Goal: Information Seeking & Learning: Learn about a topic

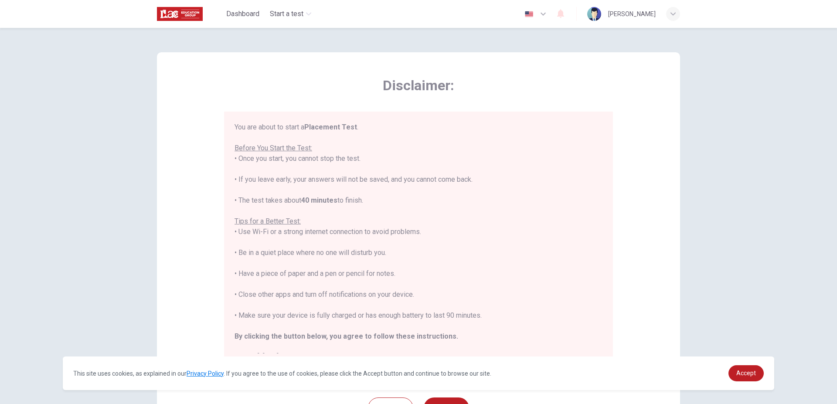
scroll to position [81, 0]
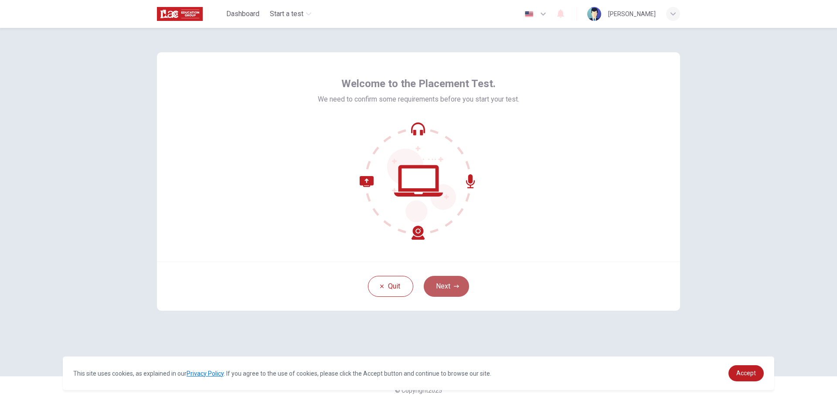
click at [452, 284] on button "Next" at bounding box center [445, 286] width 45 height 21
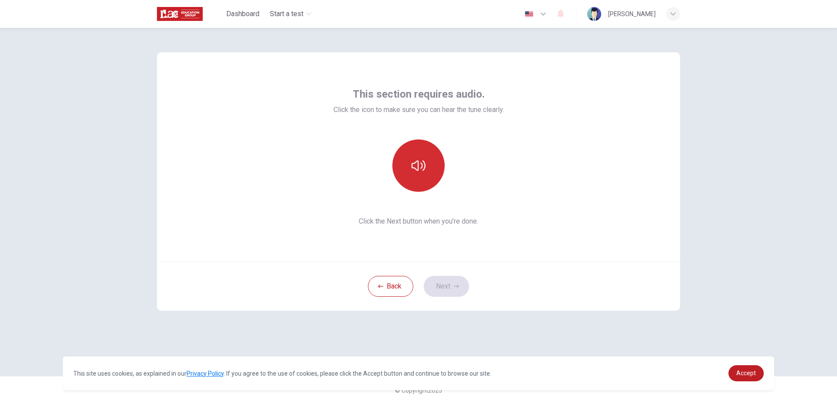
click at [420, 186] on button "button" at bounding box center [418, 165] width 52 height 52
click at [467, 286] on button "Next" at bounding box center [445, 286] width 45 height 21
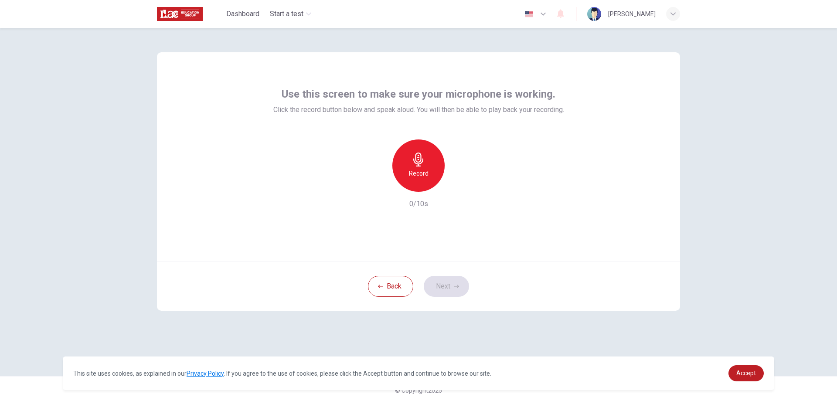
click at [426, 160] on div "Record" at bounding box center [418, 165] width 52 height 52
click at [406, 161] on div "Stop" at bounding box center [418, 165] width 52 height 52
click at [461, 187] on icon "button" at bounding box center [458, 184] width 9 height 9
click at [450, 278] on button "Next" at bounding box center [445, 286] width 45 height 21
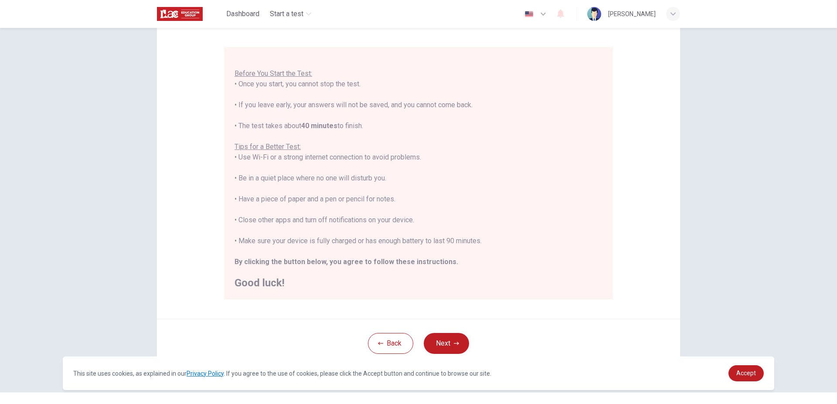
scroll to position [81, 0]
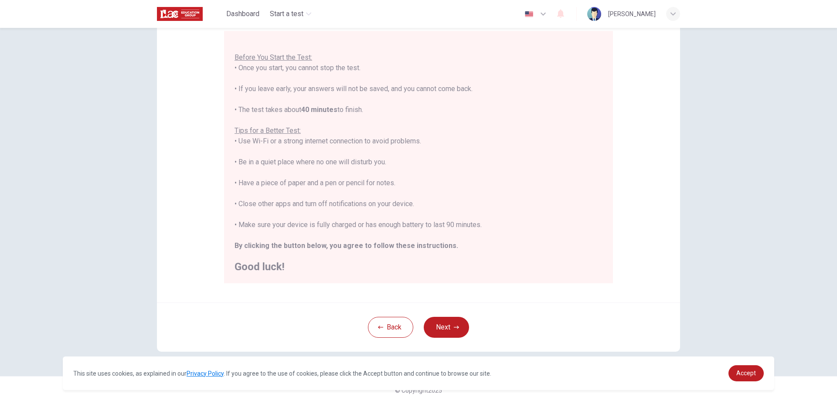
drag, startPoint x: 715, startPoint y: 345, endPoint x: 548, endPoint y: 340, distance: 166.9
click at [548, 340] on div "Back Next" at bounding box center [418, 326] width 523 height 49
click at [691, 196] on div "Disclaimer: You are about to start a Placement Test . Before You Start the Test…" at bounding box center [418, 216] width 837 height 376
drag, startPoint x: 691, startPoint y: 196, endPoint x: 31, endPoint y: 142, distance: 661.8
click at [31, 142] on div "Disclaimer: You are about to start a Placement Test . Before You Start the Test…" at bounding box center [418, 216] width 837 height 376
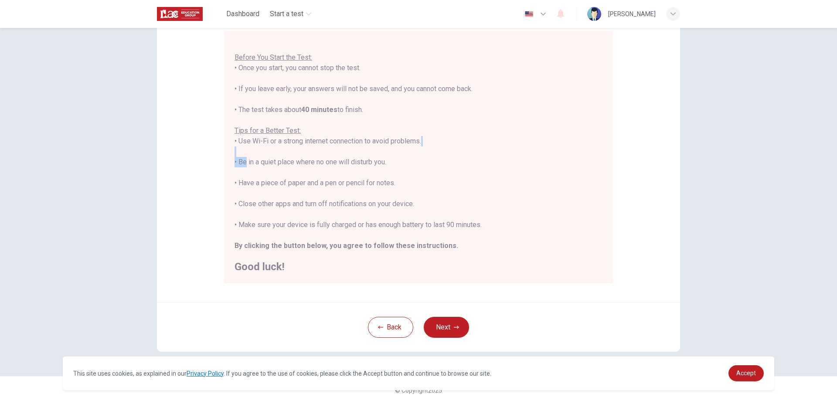
click at [240, 158] on div "Disclaimer: You are about to start a Placement Test . Before You Start the Test…" at bounding box center [418, 137] width 523 height 331
click at [468, 328] on div "Back Next" at bounding box center [418, 326] width 523 height 49
click at [454, 327] on icon "button" at bounding box center [456, 327] width 5 height 5
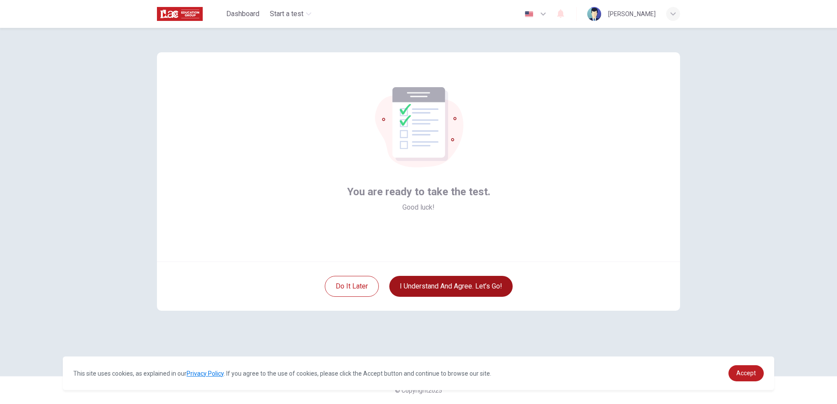
scroll to position [0, 0]
click at [457, 283] on button "I understand and agree. Let’s go!" at bounding box center [450, 286] width 123 height 21
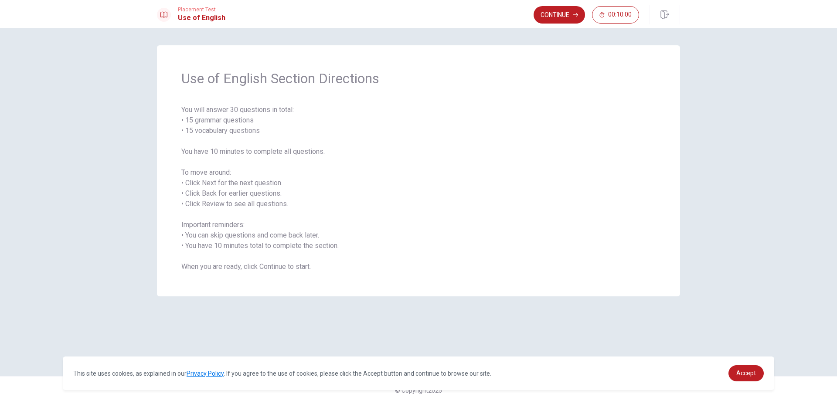
click at [221, 261] on span "You will answer 30 questions in total: • 15 grammar questions • 15 vocabulary q…" at bounding box center [418, 188] width 474 height 167
click at [529, 246] on span "You will answer 30 questions in total: • 15 grammar questions • 15 vocabulary q…" at bounding box center [418, 188] width 474 height 167
click at [569, 11] on button "Continue" at bounding box center [558, 14] width 51 height 17
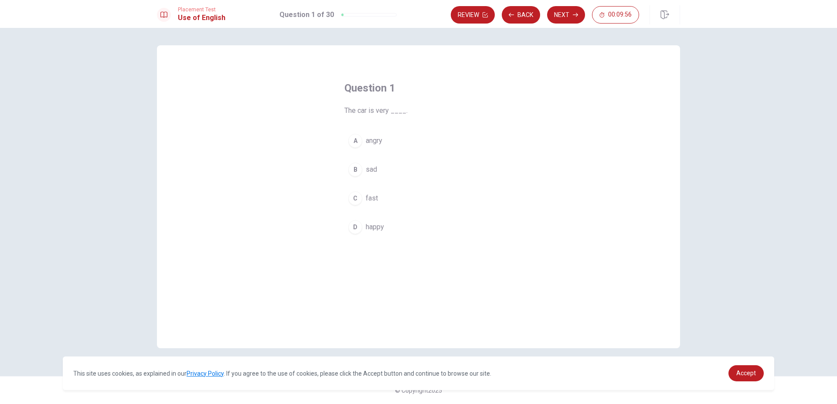
click at [370, 210] on div "A angry B sad C fast D happy" at bounding box center [418, 184] width 148 height 108
click at [370, 202] on span "fast" at bounding box center [372, 198] width 12 height 10
click at [574, 14] on icon "button" at bounding box center [575, 14] width 5 height 5
click at [378, 137] on span "tired" at bounding box center [373, 141] width 14 height 10
click at [573, 13] on icon "button" at bounding box center [575, 14] width 5 height 5
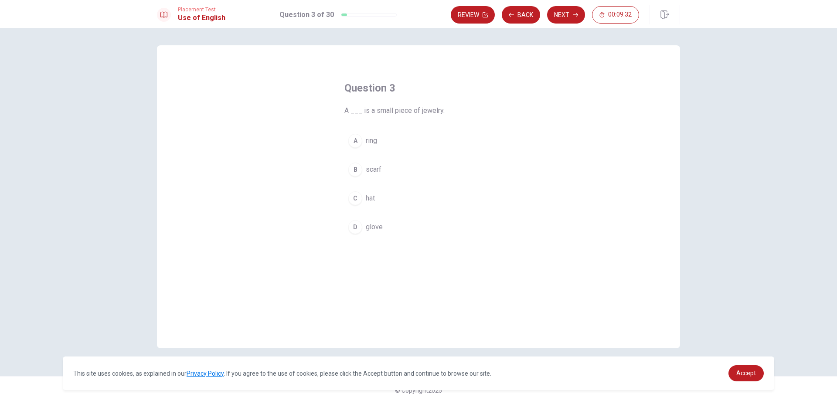
click at [374, 138] on span "ring" at bounding box center [371, 141] width 11 height 10
click at [566, 6] on button "Next" at bounding box center [566, 14] width 38 height 17
click at [372, 170] on button "B is" at bounding box center [418, 170] width 148 height 22
click at [392, 137] on button "A are" at bounding box center [418, 141] width 148 height 22
click at [412, 160] on button "B is" at bounding box center [418, 170] width 148 height 22
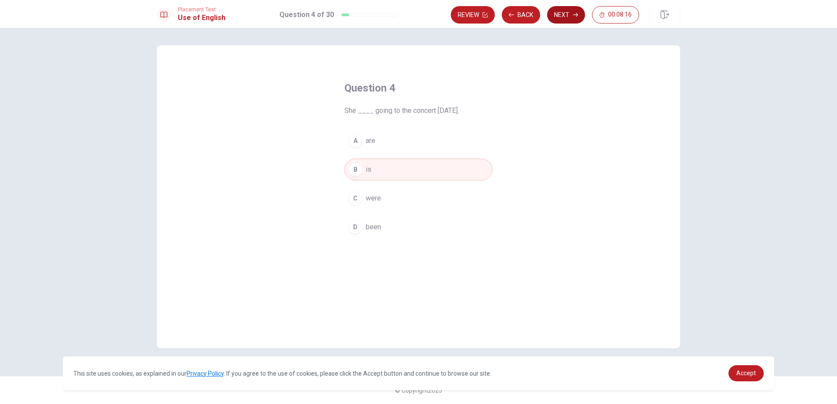
click at [565, 10] on button "Next" at bounding box center [566, 14] width 38 height 17
click at [393, 157] on div "A book B rice C desk D paper" at bounding box center [418, 184] width 148 height 108
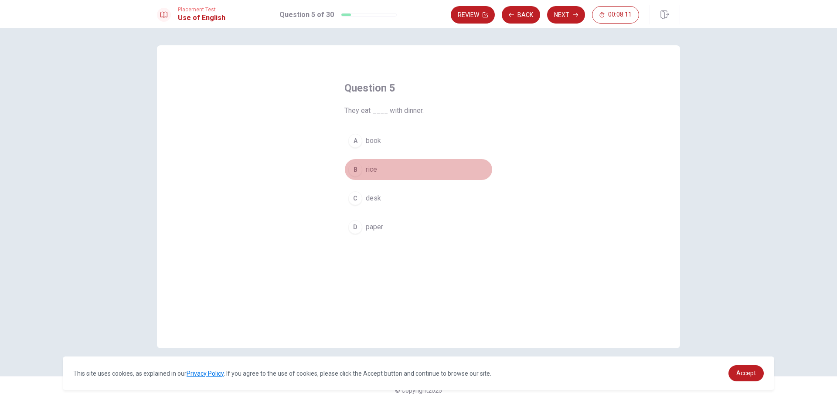
click at [385, 167] on button "B rice" at bounding box center [418, 170] width 148 height 22
click at [559, 13] on button "Next" at bounding box center [566, 14] width 38 height 17
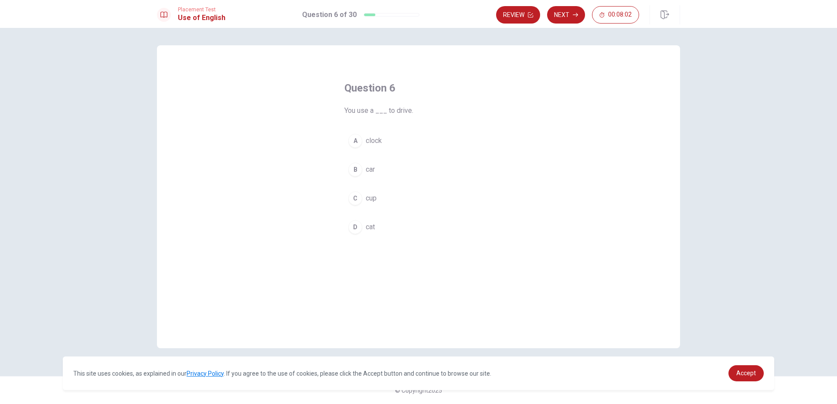
click at [381, 179] on button "B car" at bounding box center [418, 170] width 148 height 22
click at [569, 10] on button "Next" at bounding box center [566, 14] width 38 height 17
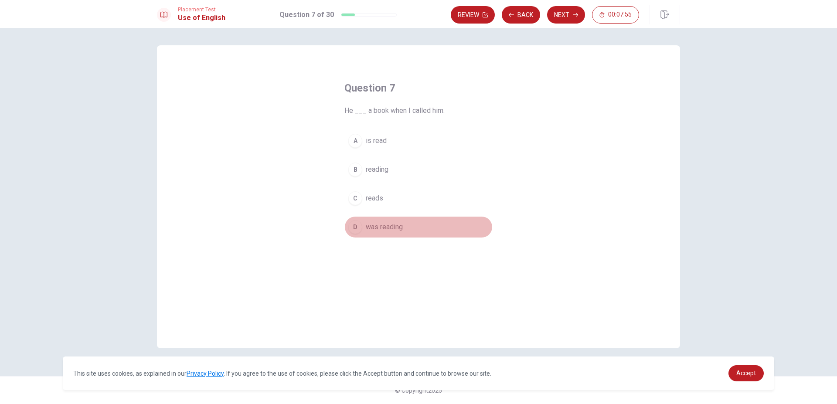
click at [403, 218] on button "D was reading" at bounding box center [418, 227] width 148 height 22
click at [565, 19] on button "Next" at bounding box center [566, 14] width 38 height 17
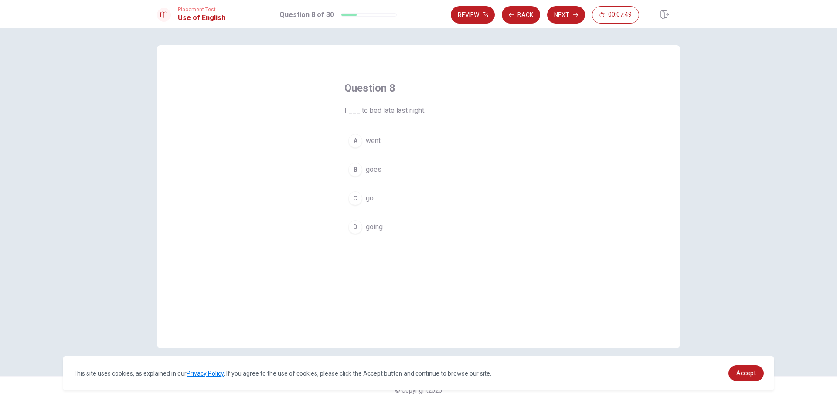
click at [387, 137] on button "A went" at bounding box center [418, 141] width 148 height 22
click at [579, 14] on button "Next" at bounding box center [566, 14] width 38 height 17
click at [383, 177] on button "B hardworking" at bounding box center [418, 170] width 148 height 22
click at [568, 10] on button "Next" at bounding box center [566, 14] width 38 height 17
click at [372, 170] on span "send" at bounding box center [373, 169] width 15 height 10
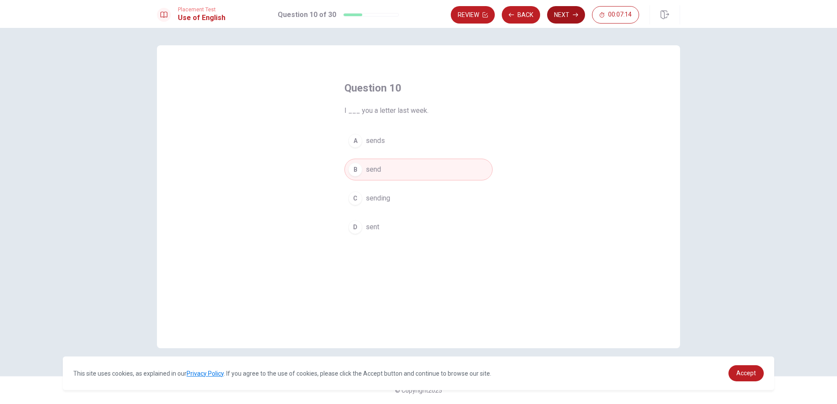
click at [554, 19] on button "Next" at bounding box center [566, 14] width 38 height 17
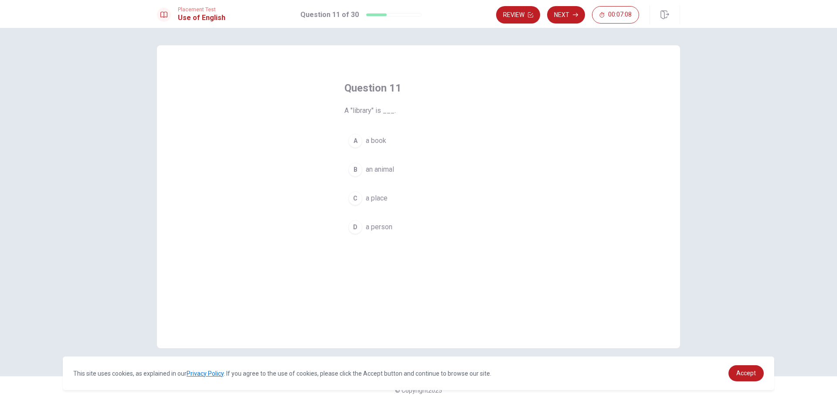
click at [386, 150] on button "A a book" at bounding box center [418, 141] width 148 height 22
click at [410, 191] on button "C a place" at bounding box center [418, 198] width 148 height 22
click at [571, 16] on button "Next" at bounding box center [566, 14] width 38 height 17
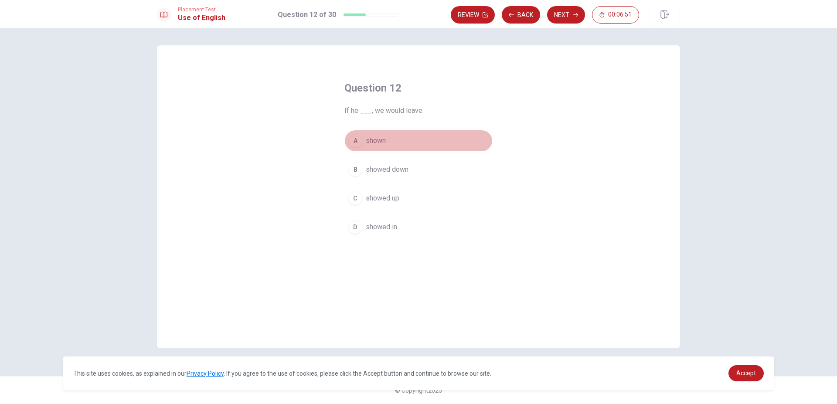
click at [377, 137] on span "shown" at bounding box center [376, 141] width 20 height 10
click at [400, 166] on span "showed down" at bounding box center [387, 169] width 43 height 10
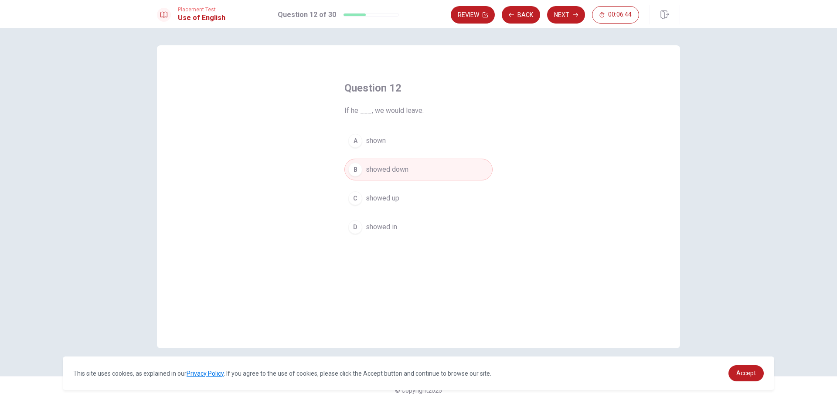
click at [413, 201] on button "C showed up" at bounding box center [418, 198] width 148 height 22
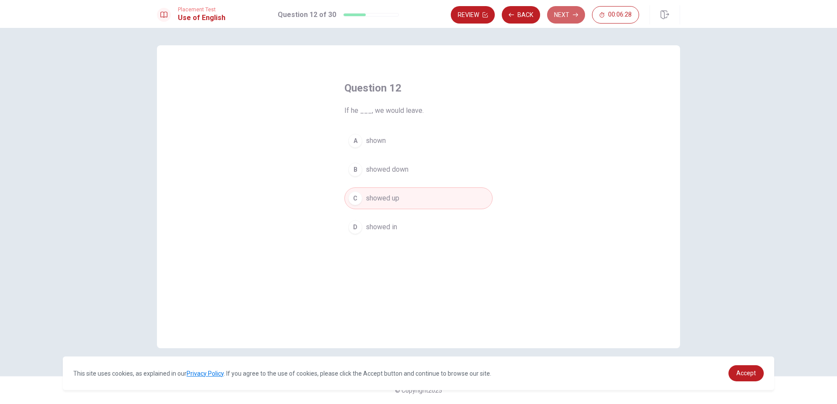
click at [571, 15] on button "Next" at bounding box center [566, 14] width 38 height 17
click at [377, 167] on span "was" at bounding box center [372, 169] width 13 height 10
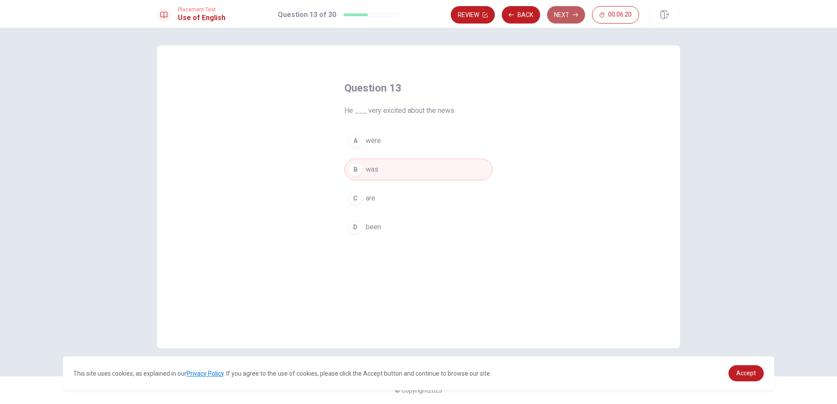
click at [574, 12] on icon "button" at bounding box center [575, 14] width 5 height 5
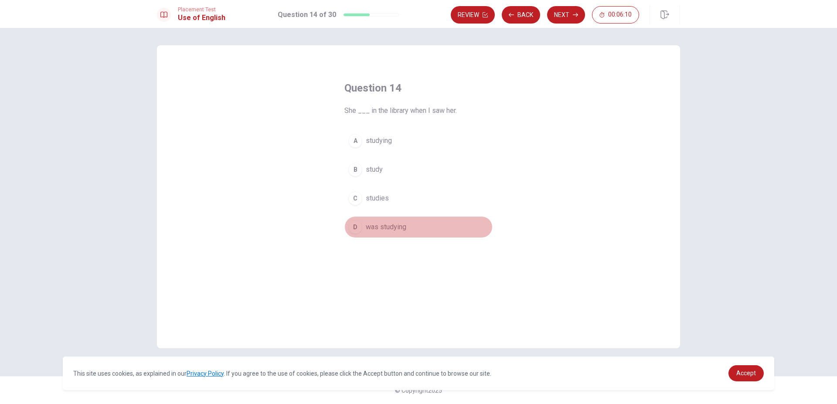
click at [396, 229] on span "was studying" at bounding box center [386, 227] width 41 height 10
click at [573, 14] on icon "button" at bounding box center [575, 14] width 5 height 5
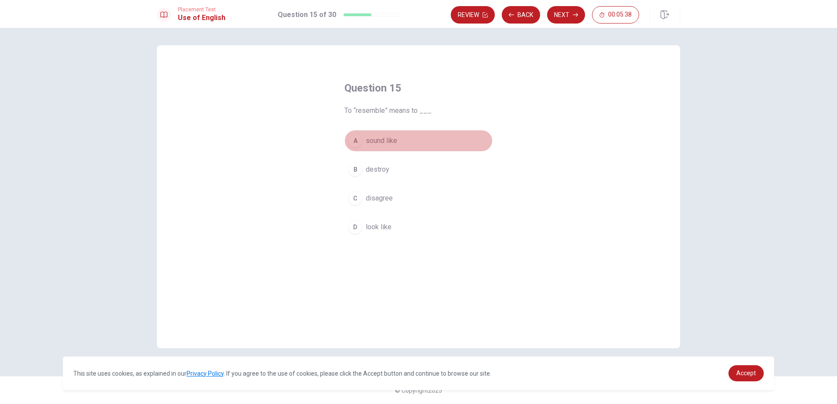
click at [396, 137] on span "sound like" at bounding box center [381, 141] width 31 height 10
click at [396, 226] on button "D look like" at bounding box center [418, 227] width 148 height 22
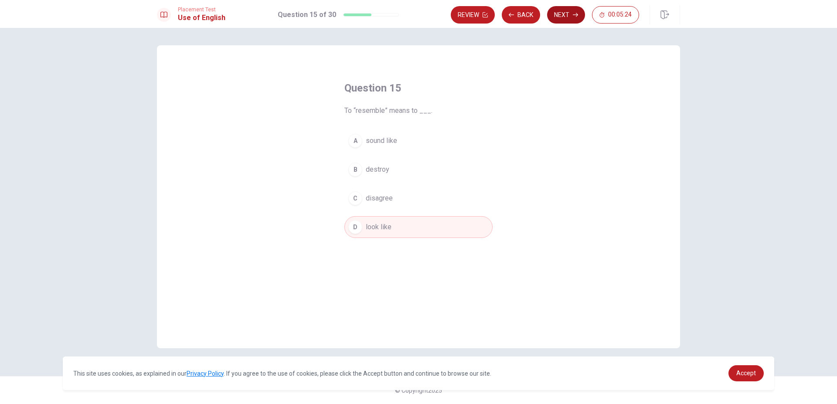
click at [559, 13] on button "Next" at bounding box center [566, 14] width 38 height 17
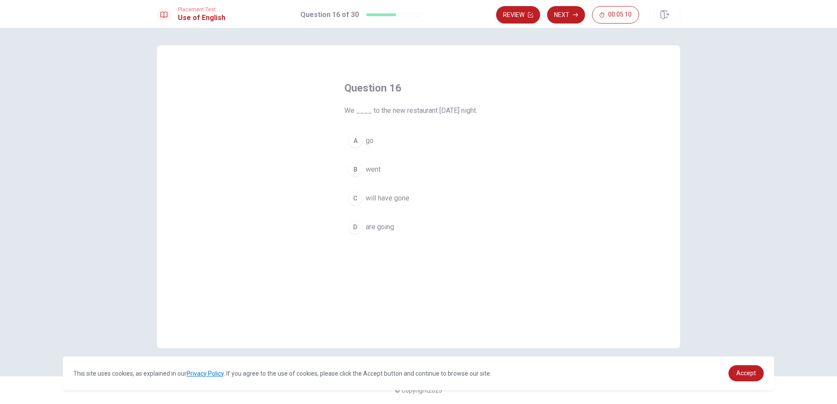
click at [394, 201] on span "will have gone" at bounding box center [388, 198] width 44 height 10
click at [552, 14] on button "Next" at bounding box center [566, 14] width 38 height 17
click at [370, 134] on button "A towny" at bounding box center [418, 141] width 148 height 22
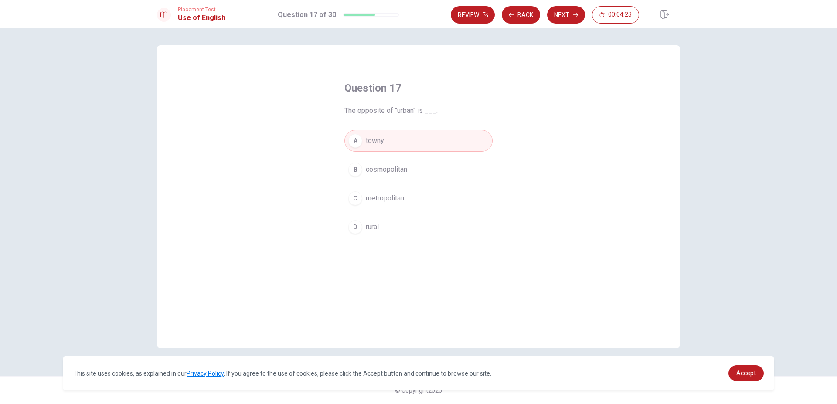
click at [364, 229] on button "D rural" at bounding box center [418, 227] width 148 height 22
click at [584, 7] on div "Review Back Next 00:04:21" at bounding box center [545, 14] width 188 height 17
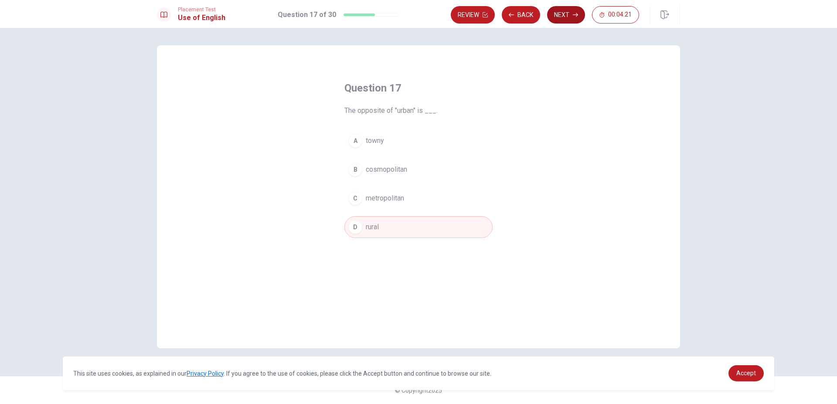
click at [573, 14] on icon "button" at bounding box center [575, 14] width 5 height 5
click at [417, 135] on button "A active" at bounding box center [418, 141] width 148 height 22
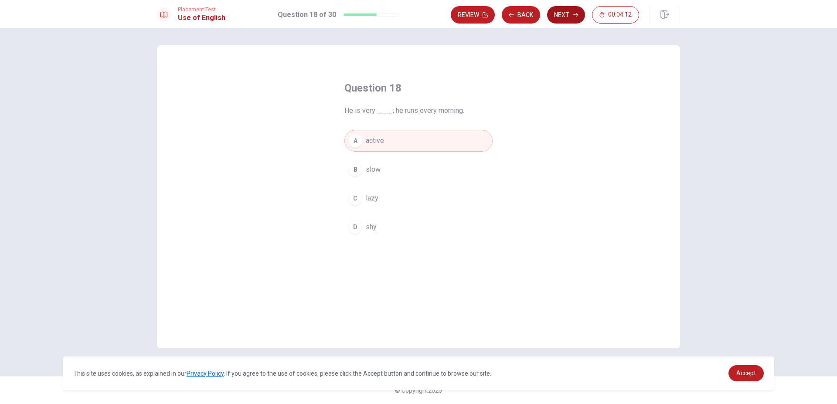
click at [569, 17] on button "Next" at bounding box center [566, 14] width 38 height 17
click at [373, 223] on span "The" at bounding box center [371, 227] width 11 height 10
click at [567, 9] on button "Next" at bounding box center [566, 14] width 38 height 17
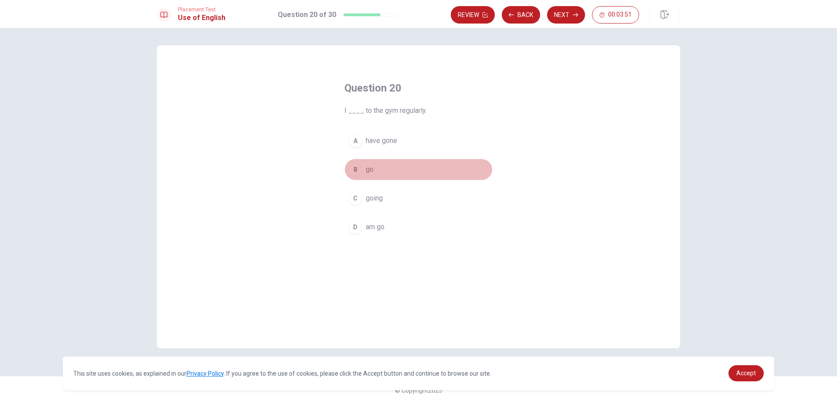
click at [363, 167] on button "B go" at bounding box center [418, 170] width 148 height 22
click at [566, 13] on button "Next" at bounding box center [566, 14] width 38 height 17
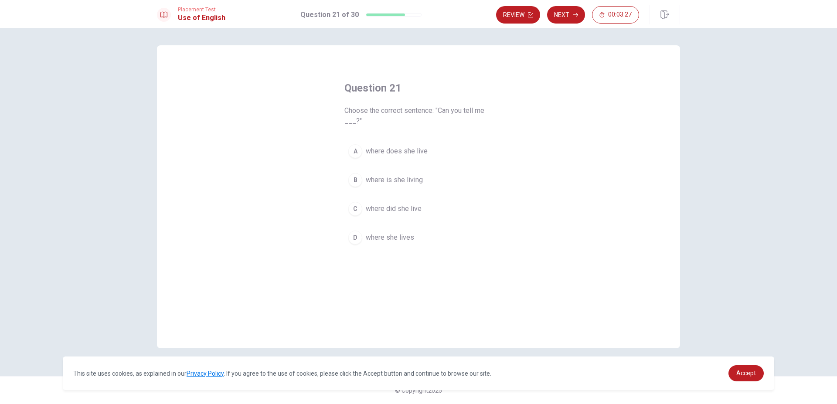
click at [413, 152] on span "where does she live" at bounding box center [397, 151] width 62 height 10
click at [441, 180] on button "B where is she living" at bounding box center [418, 180] width 148 height 22
click at [573, 12] on icon "button" at bounding box center [575, 14] width 5 height 5
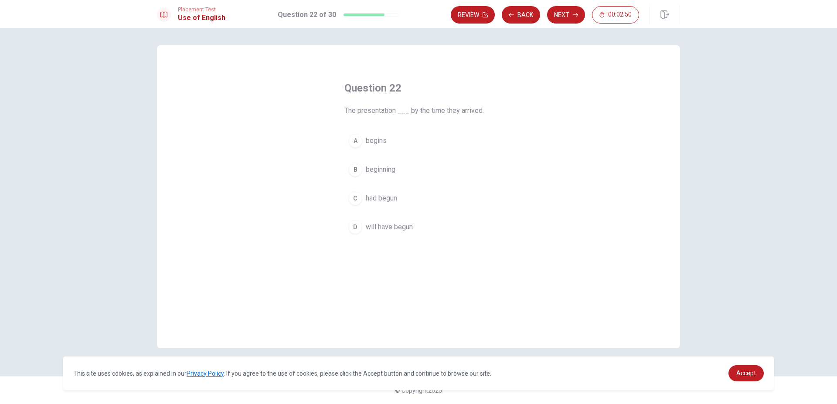
click at [403, 196] on button "C had begun" at bounding box center [418, 198] width 148 height 22
click at [558, 15] on button "Next" at bounding box center [566, 14] width 38 height 17
click at [386, 173] on button "B had" at bounding box center [418, 170] width 148 height 22
click at [425, 224] on button "D have" at bounding box center [418, 227] width 148 height 22
click at [571, 17] on button "Next" at bounding box center [566, 14] width 38 height 17
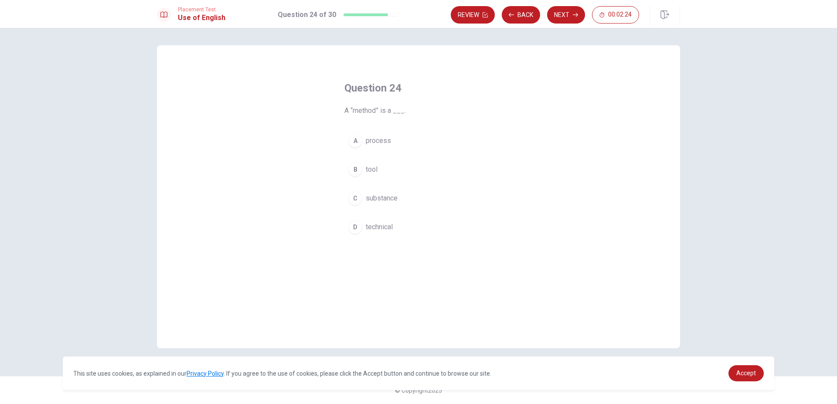
click at [365, 141] on button "A process" at bounding box center [418, 141] width 148 height 22
click at [359, 227] on div "D" at bounding box center [355, 227] width 14 height 14
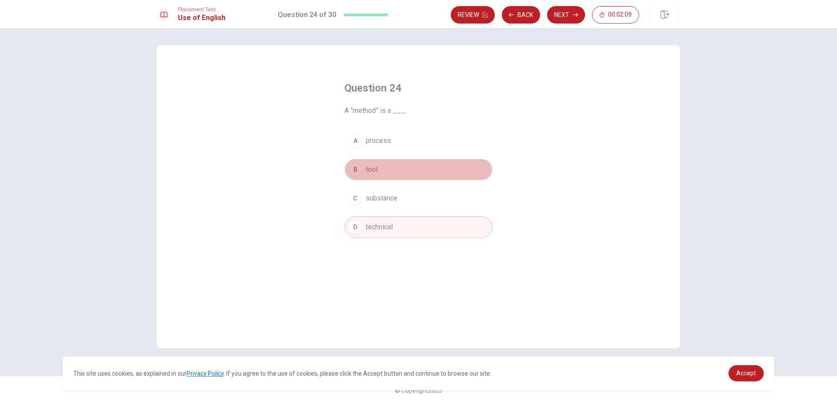
click at [390, 170] on button "B tool" at bounding box center [418, 170] width 148 height 22
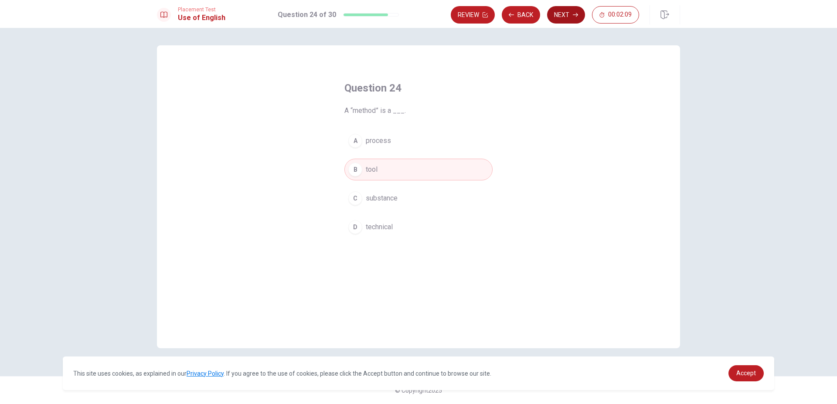
click at [561, 10] on button "Next" at bounding box center [566, 14] width 38 height 17
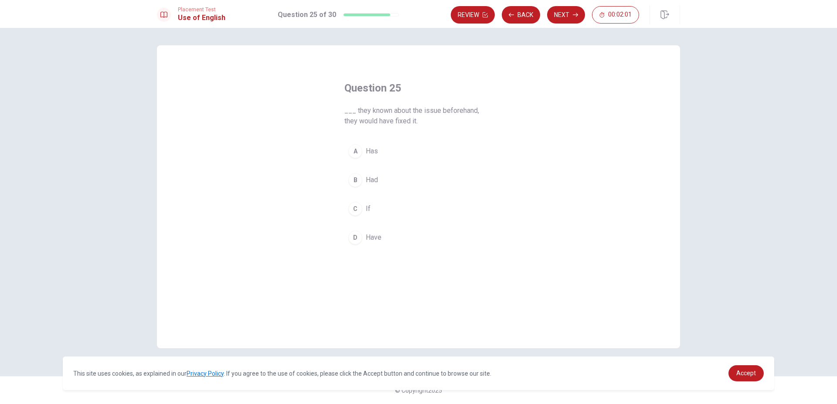
click at [377, 220] on div "A Has B Had C If D Have" at bounding box center [418, 194] width 148 height 108
click at [365, 222] on div "A Has B Had C If D Have" at bounding box center [418, 194] width 148 height 108
click at [365, 213] on button "C If" at bounding box center [418, 209] width 148 height 22
click at [568, 12] on button "Next" at bounding box center [566, 14] width 38 height 17
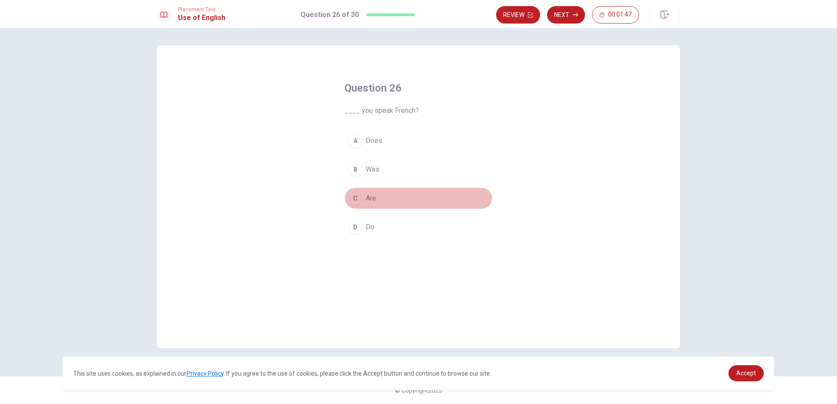
click at [387, 197] on button "C Are" at bounding box center [418, 198] width 148 height 22
click at [435, 223] on button "D Do" at bounding box center [418, 227] width 148 height 22
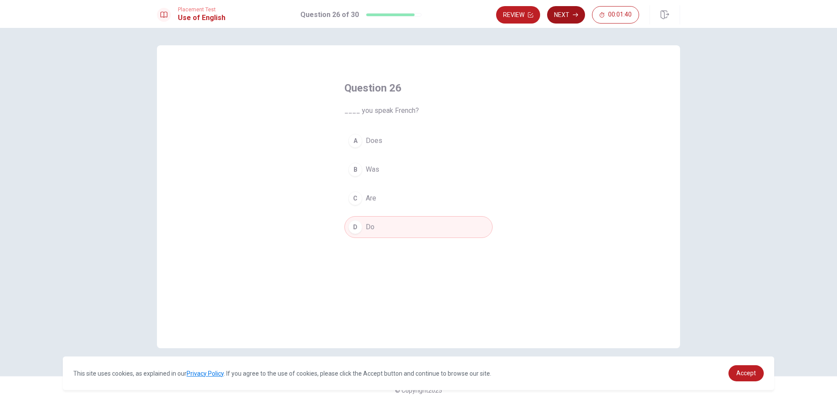
click at [569, 17] on button "Next" at bounding box center [566, 14] width 38 height 17
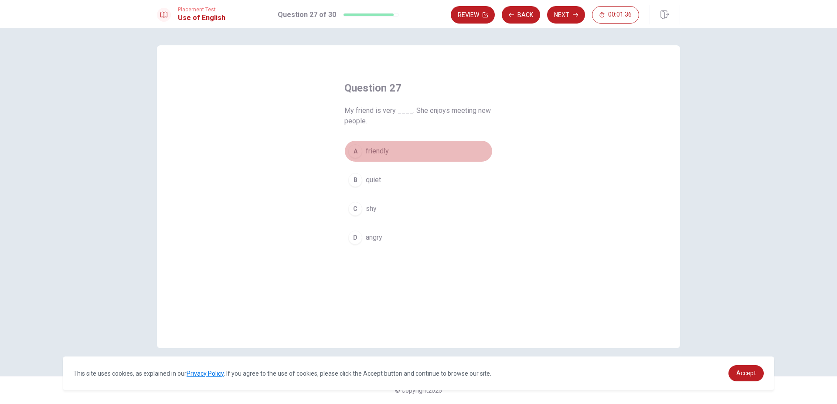
click at [414, 146] on button "A friendly" at bounding box center [418, 151] width 148 height 22
click at [559, 15] on button "Next" at bounding box center [566, 14] width 38 height 17
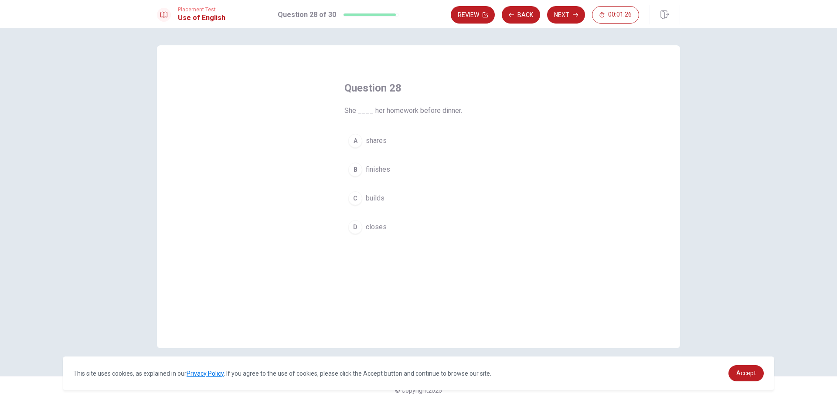
click at [374, 182] on div "A shares B finishes C builds D closes" at bounding box center [418, 184] width 148 height 108
click at [374, 176] on button "B finishes" at bounding box center [418, 170] width 148 height 22
click at [566, 13] on button "Next" at bounding box center [566, 14] width 38 height 17
click at [378, 237] on span "memory" at bounding box center [378, 237] width 25 height 10
click at [559, 21] on button "Next" at bounding box center [566, 14] width 38 height 17
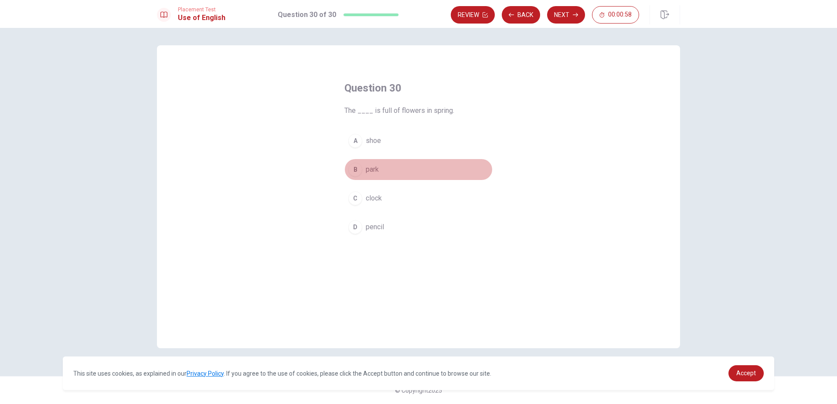
click at [376, 169] on span "park" at bounding box center [372, 169] width 13 height 10
click at [568, 12] on button "Next" at bounding box center [566, 14] width 38 height 17
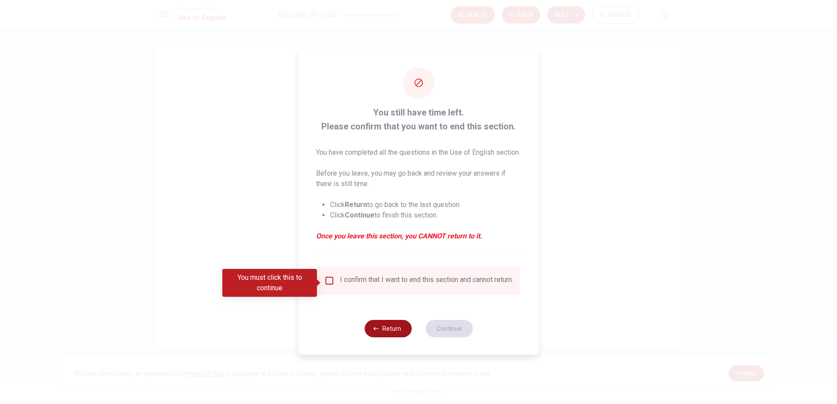
click at [392, 337] on button "Return" at bounding box center [387, 328] width 47 height 17
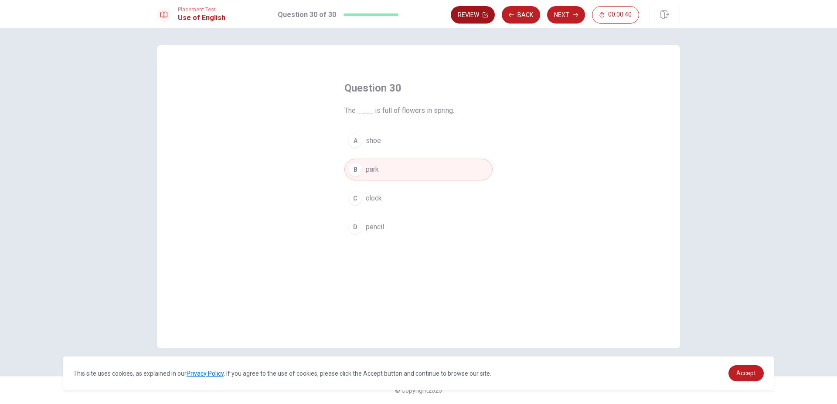
click at [479, 11] on button "Review" at bounding box center [473, 14] width 44 height 17
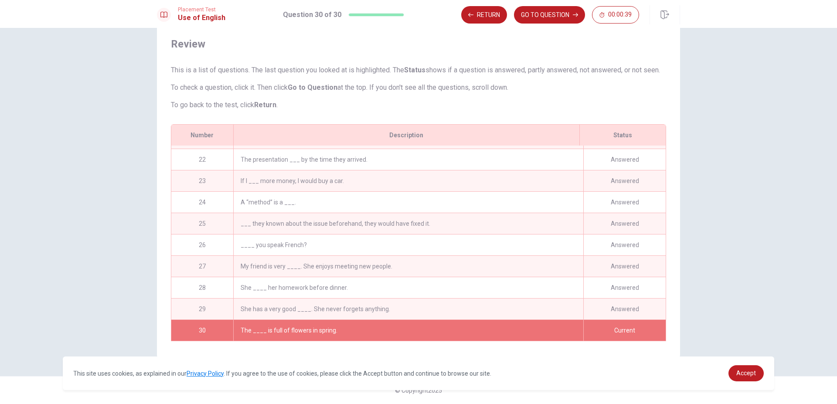
scroll to position [451, 0]
click at [602, 307] on div "Answered" at bounding box center [624, 308] width 82 height 21
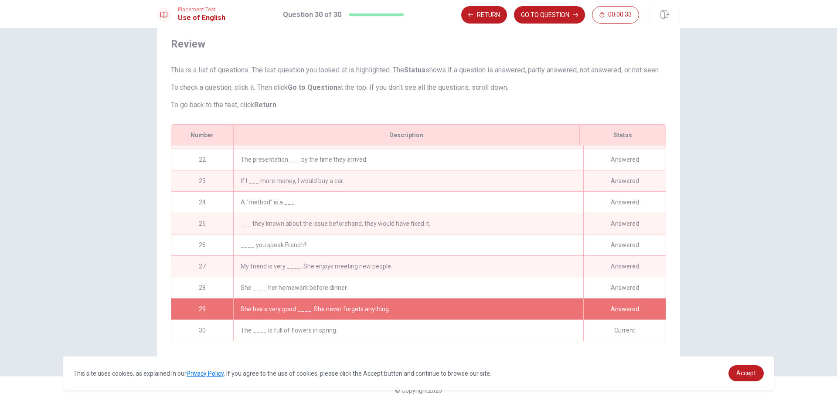
click at [583, 324] on div "Current" at bounding box center [624, 330] width 82 height 21
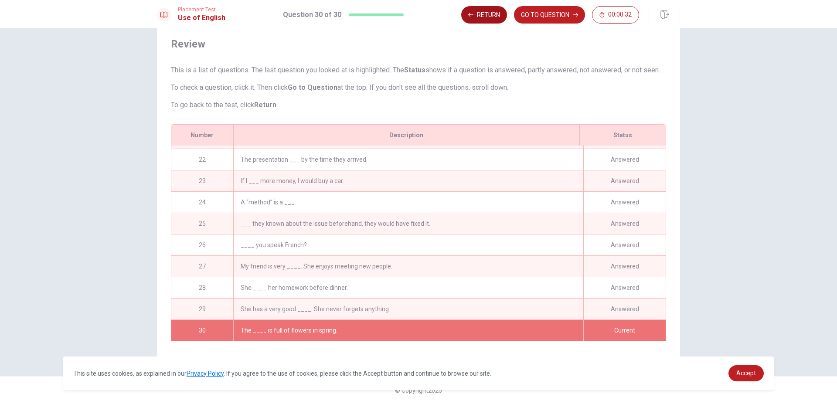
click at [474, 15] on button "Return" at bounding box center [484, 14] width 46 height 17
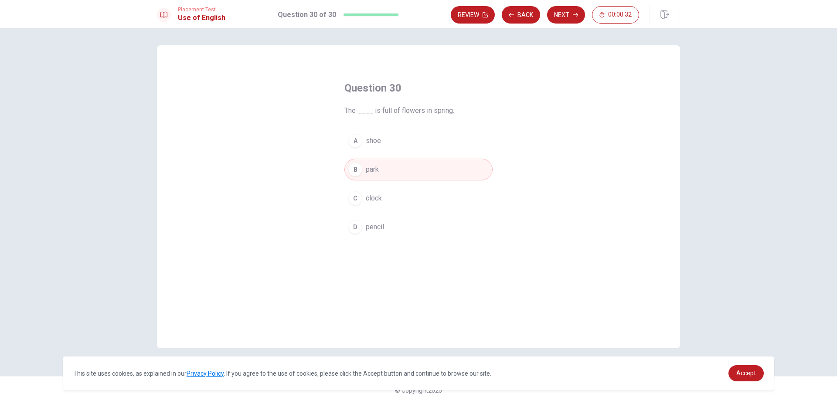
scroll to position [0, 0]
click at [560, 7] on button "Next" at bounding box center [566, 14] width 38 height 17
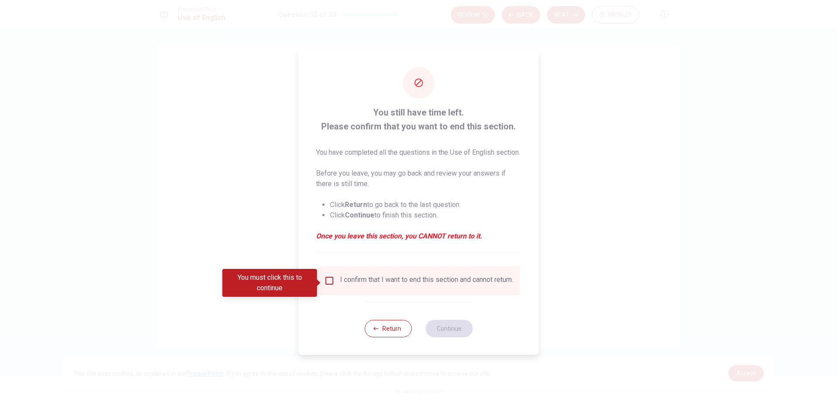
click at [387, 349] on div "Return Continue" at bounding box center [418, 328] width 108 height 53
click at [389, 346] on div "Return Continue" at bounding box center [418, 328] width 108 height 53
click at [391, 337] on button "Return" at bounding box center [387, 328] width 47 height 17
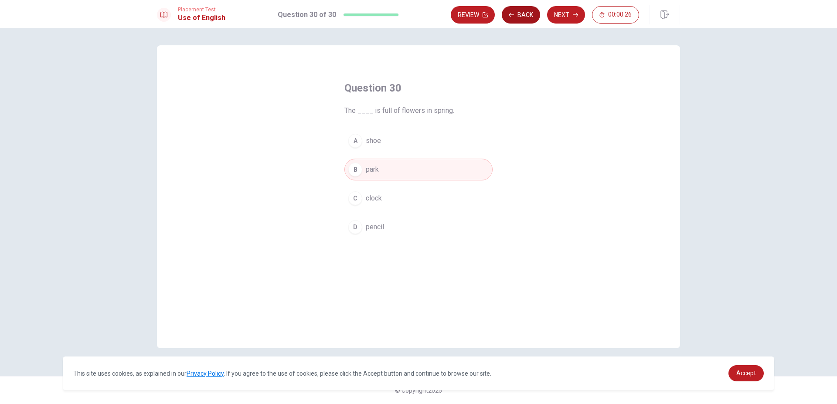
click at [521, 20] on button "Back" at bounding box center [520, 14] width 38 height 17
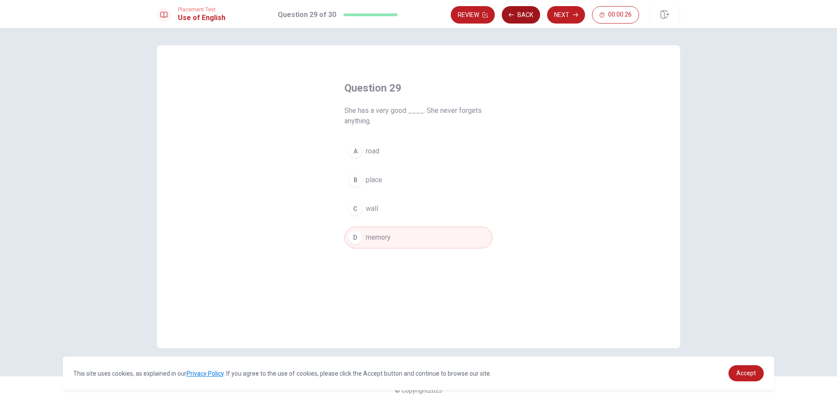
click at [521, 20] on button "Back" at bounding box center [520, 14] width 38 height 17
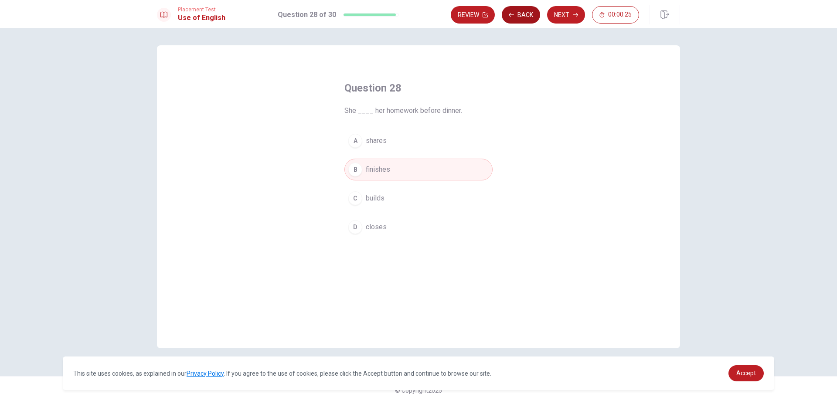
click at [521, 20] on button "Back" at bounding box center [520, 14] width 38 height 17
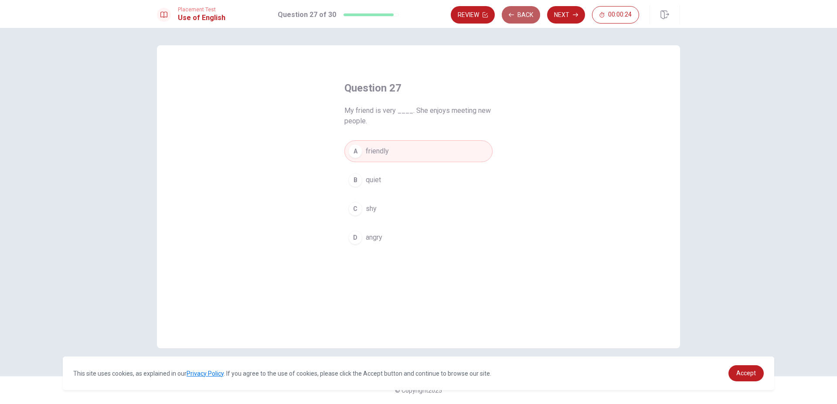
click at [521, 20] on button "Back" at bounding box center [520, 14] width 38 height 17
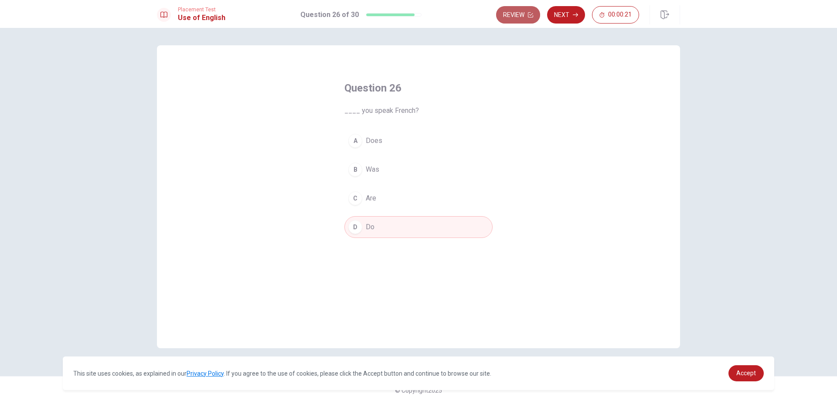
click at [521, 17] on button "Review" at bounding box center [518, 14] width 44 height 17
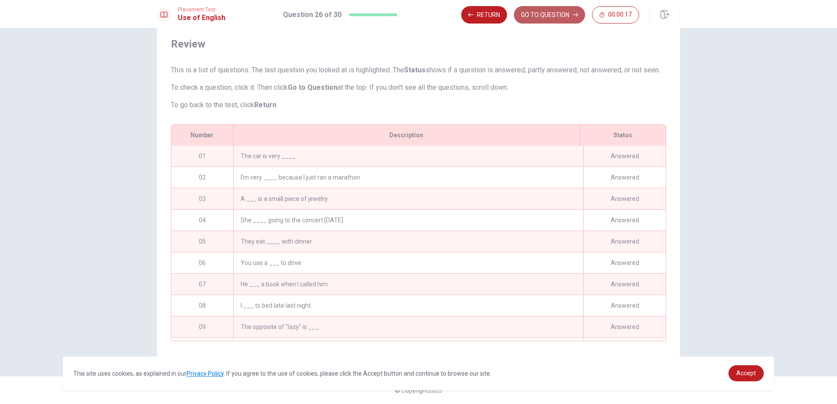
click at [566, 14] on button "GO TO QUESTION" at bounding box center [549, 14] width 71 height 17
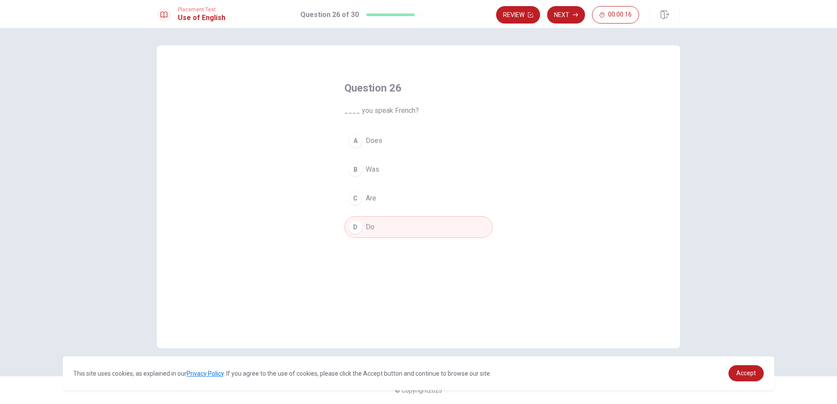
click at [566, 14] on button "Next" at bounding box center [566, 14] width 38 height 17
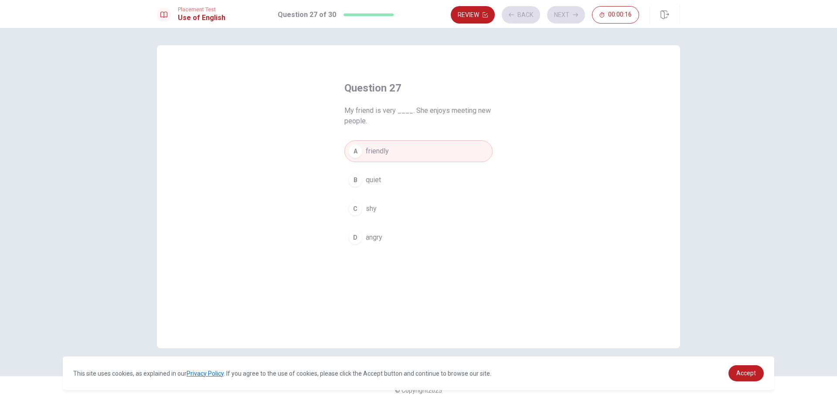
click at [566, 14] on div "Review Back Next 00:00:16" at bounding box center [545, 14] width 188 height 17
click at [578, 11] on button "Next" at bounding box center [566, 14] width 38 height 17
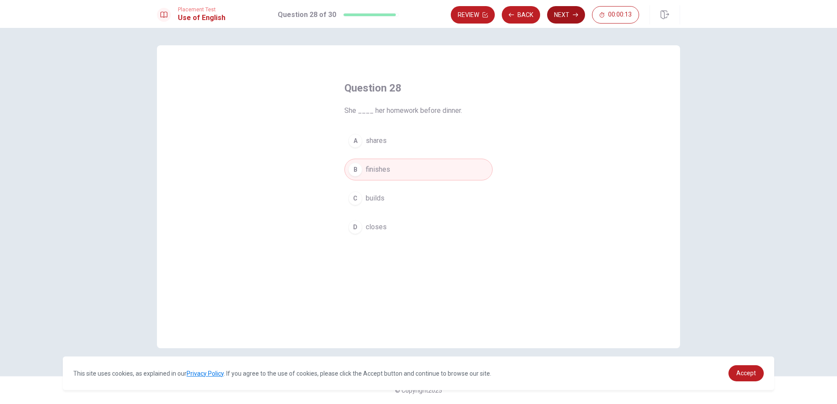
click at [569, 19] on button "Next" at bounding box center [566, 14] width 38 height 17
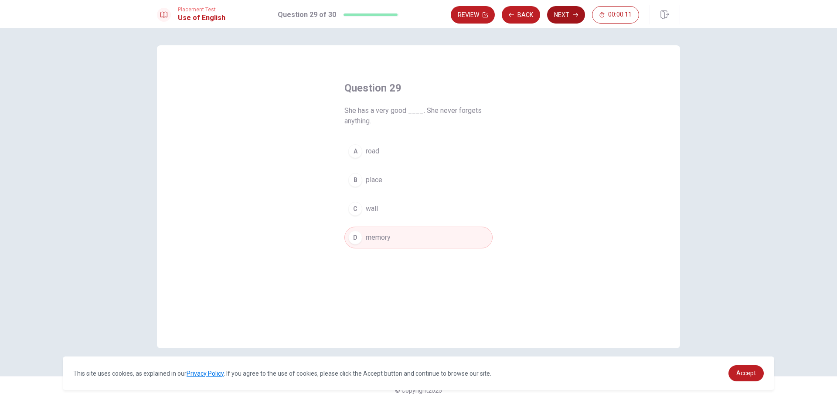
click at [569, 19] on button "Next" at bounding box center [566, 14] width 38 height 17
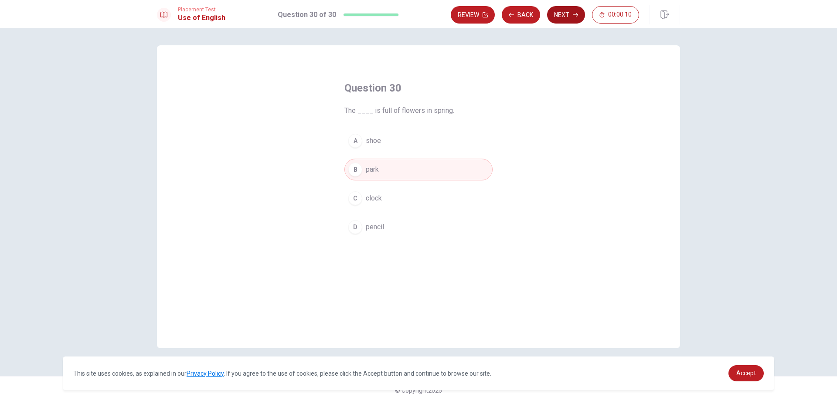
click at [569, 19] on button "Next" at bounding box center [566, 14] width 38 height 17
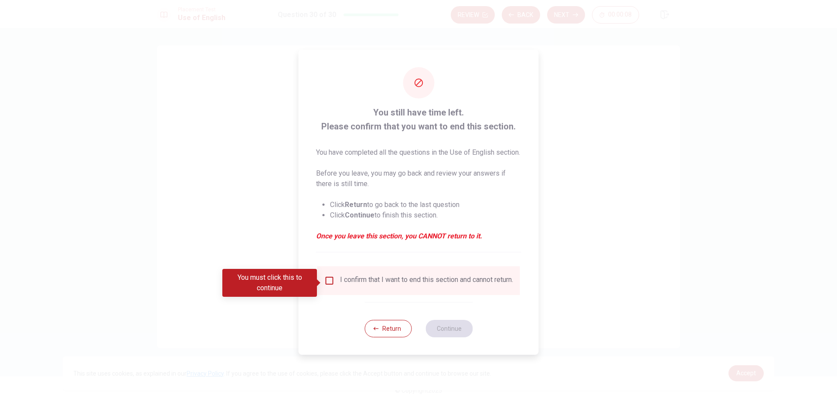
click at [399, 281] on div "I confirm that I want to end this section and cannot return." at bounding box center [426, 280] width 173 height 10
click at [321, 281] on span at bounding box center [319, 282] width 5 height 7
click at [325, 281] on input "You must click this to continue" at bounding box center [329, 280] width 10 height 10
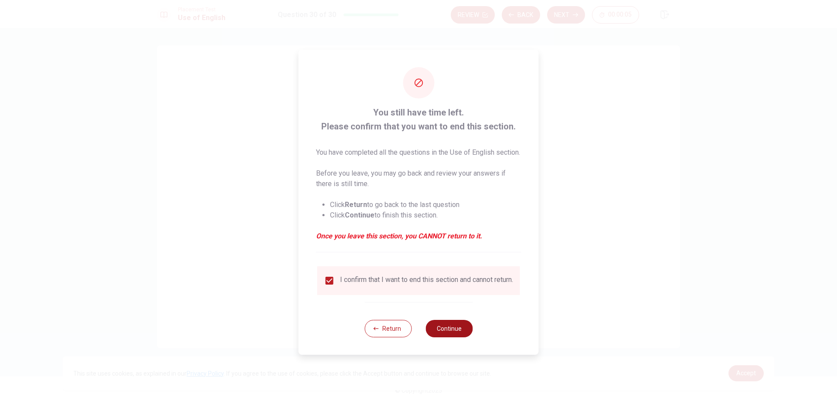
click at [438, 337] on button "Continue" at bounding box center [448, 328] width 47 height 17
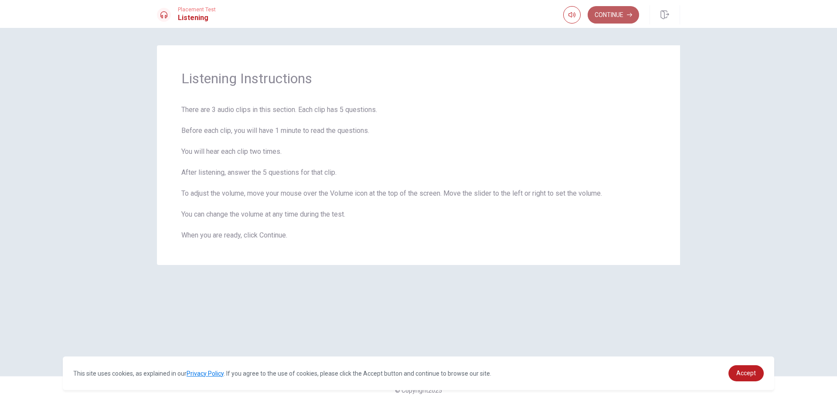
click at [626, 19] on button "Continue" at bounding box center [612, 14] width 51 height 17
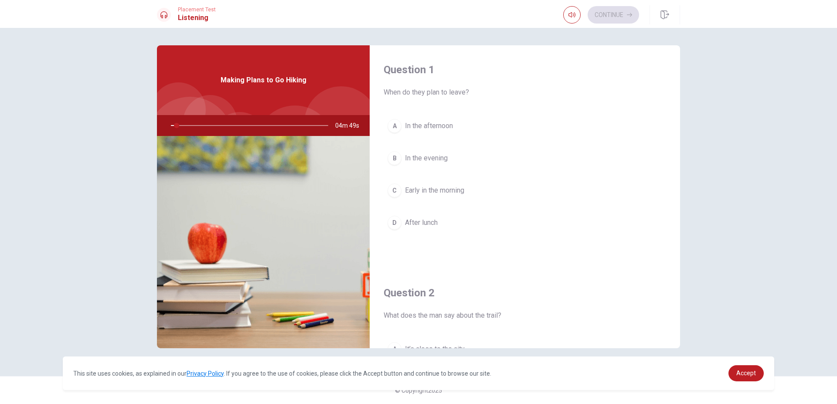
click at [557, 283] on div "Question 2 What does the man say about the trail? A It’s close to the city B It…" at bounding box center [524, 379] width 310 height 223
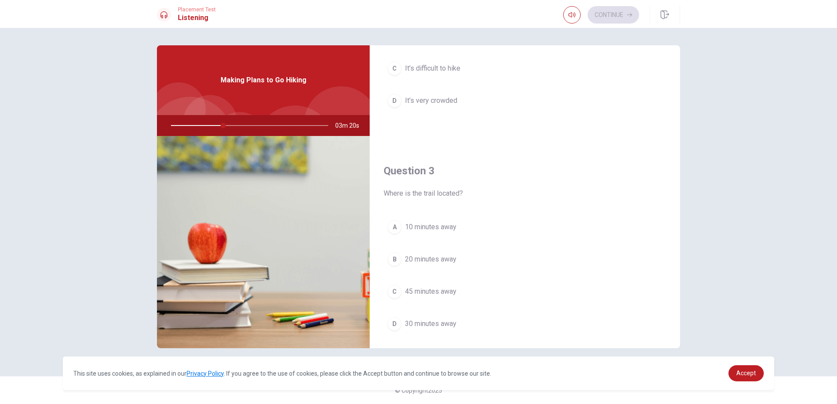
scroll to position [508, 0]
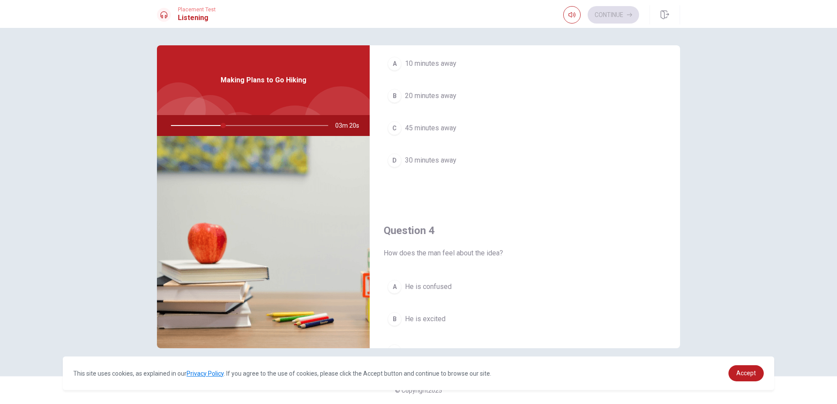
click at [457, 153] on button "D 30 minutes away" at bounding box center [524, 160] width 282 height 22
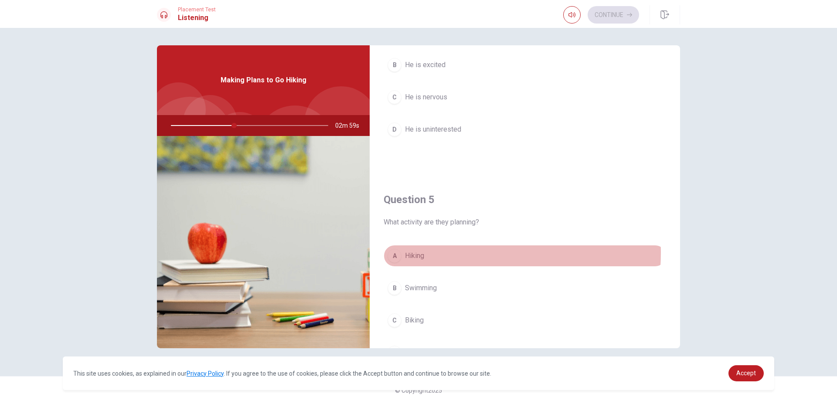
click at [432, 252] on button "A Hiking" at bounding box center [524, 256] width 282 height 22
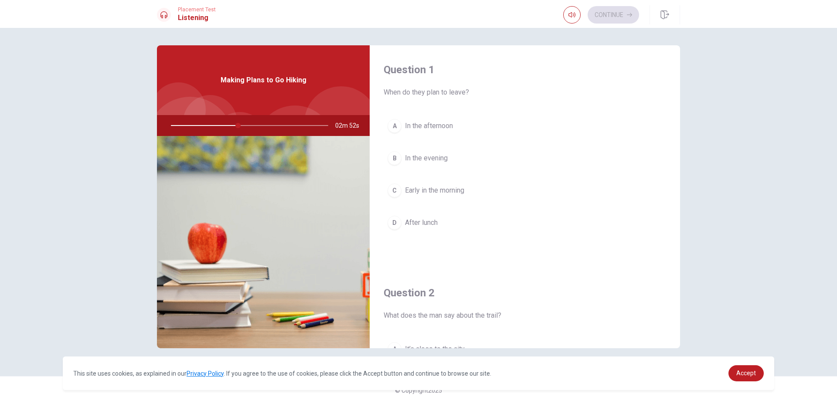
scroll to position [127, 0]
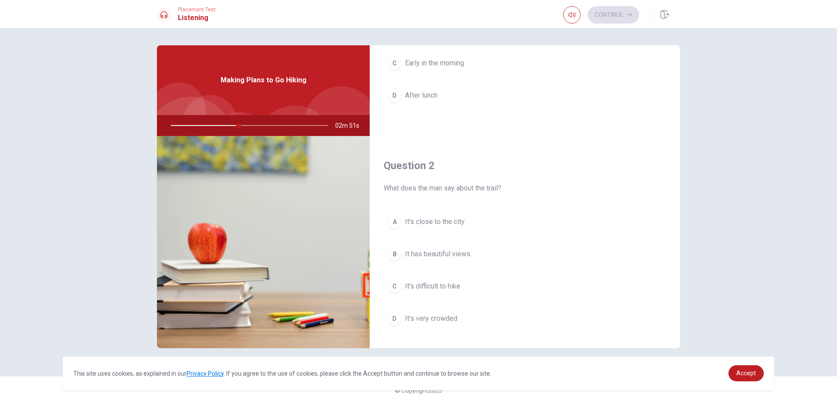
click at [508, 75] on div "A In the afternoon B In the evening C Early in the morning D After lunch" at bounding box center [524, 56] width 282 height 136
click at [508, 69] on button "C Early in the morning" at bounding box center [524, 63] width 282 height 22
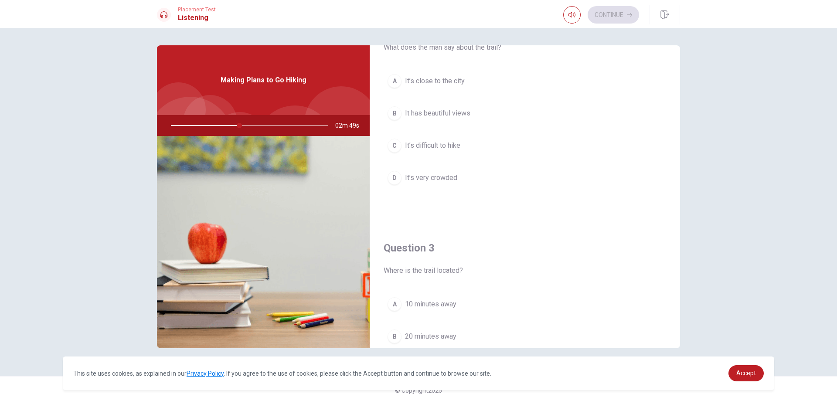
scroll to position [254, 0]
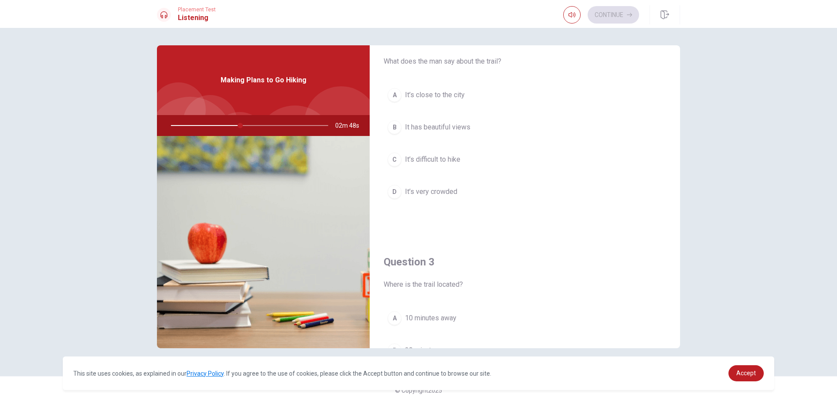
click at [463, 129] on span "It has beautiful views" at bounding box center [437, 127] width 65 height 10
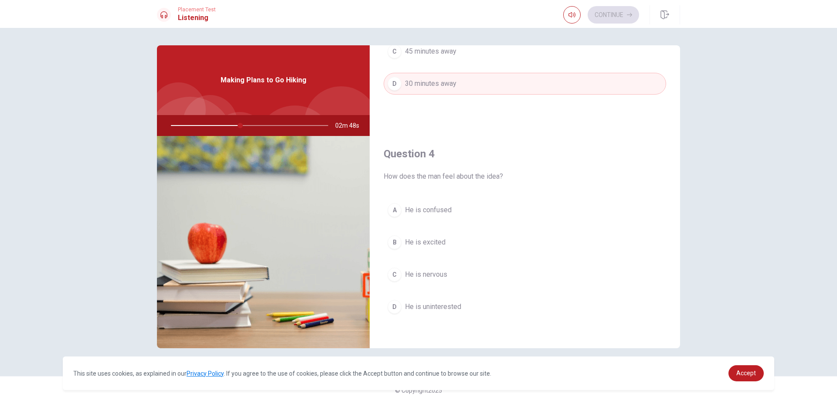
scroll to position [635, 0]
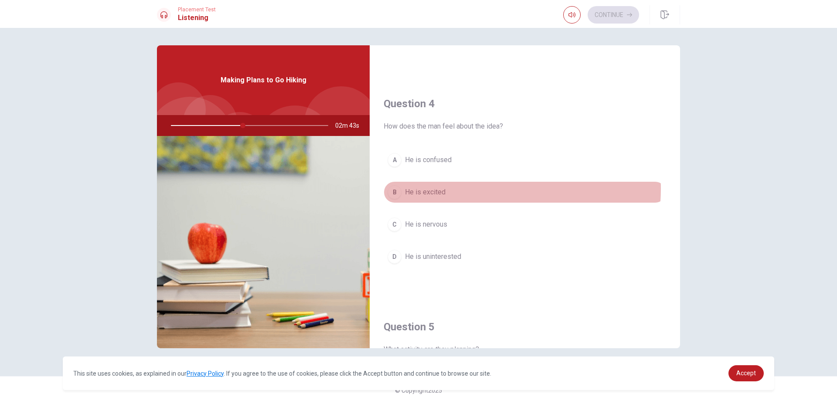
click at [476, 189] on button "B He is excited" at bounding box center [524, 192] width 282 height 22
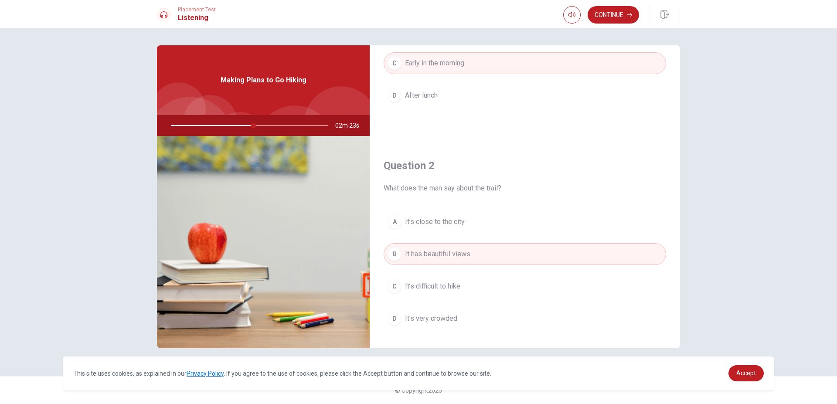
scroll to position [0, 0]
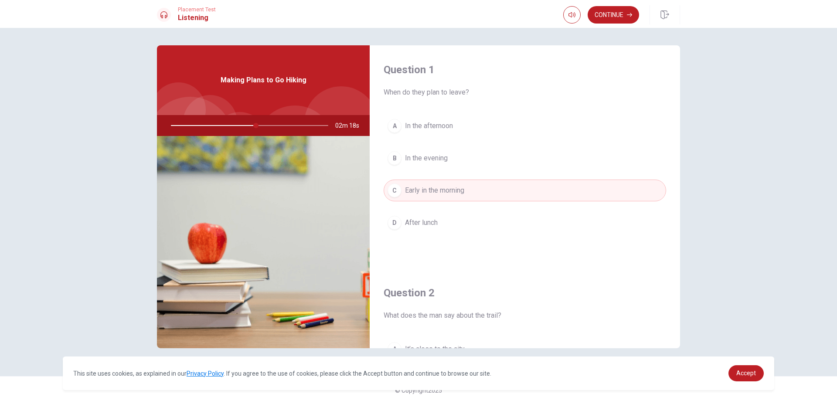
click at [529, 154] on button "B In the evening" at bounding box center [524, 158] width 282 height 22
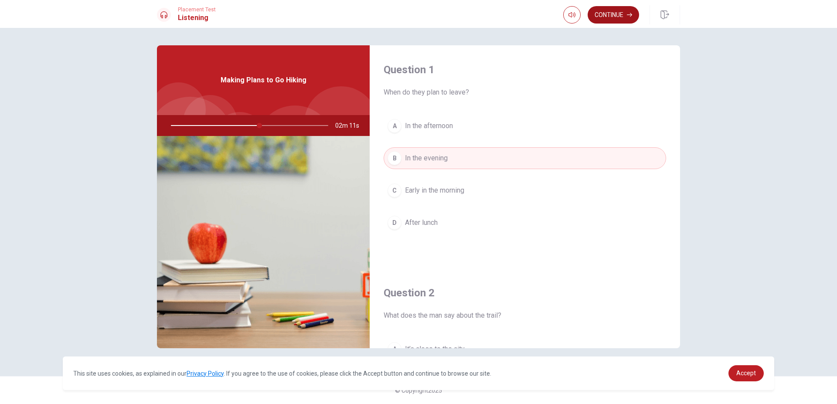
click at [613, 18] on button "Continue" at bounding box center [612, 14] width 51 height 17
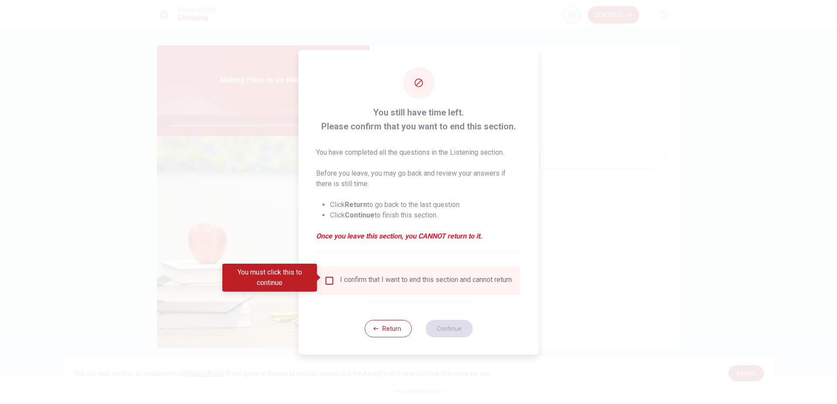
click at [551, 68] on div at bounding box center [418, 202] width 837 height 404
click at [383, 334] on button "Return" at bounding box center [387, 328] width 47 height 17
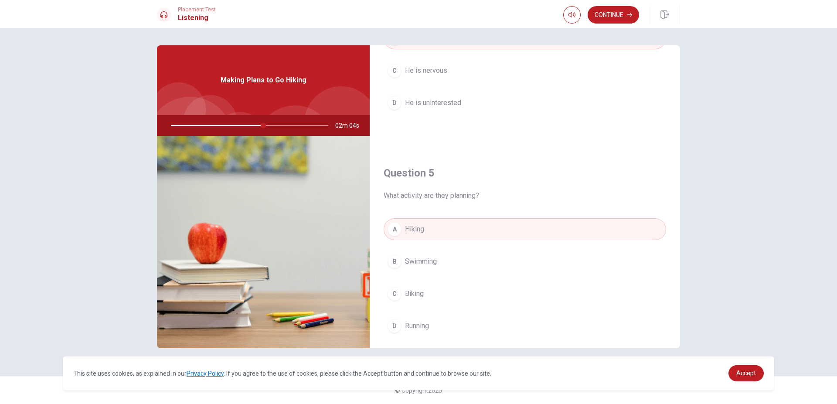
scroll to position [813, 0]
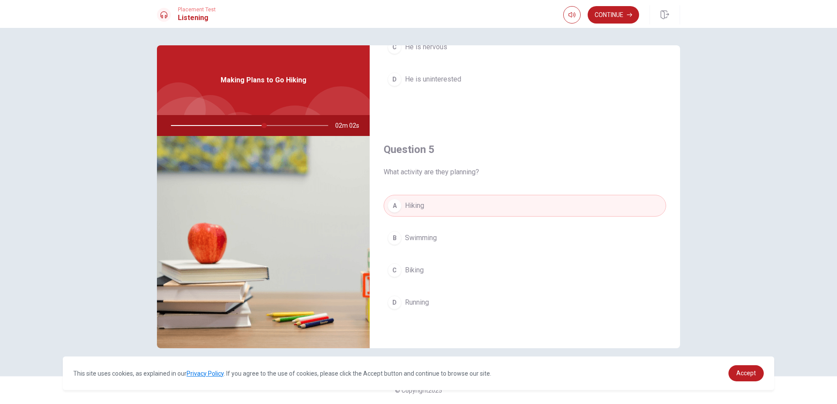
drag, startPoint x: 266, startPoint y: 122, endPoint x: 302, endPoint y: 127, distance: 36.4
click at [302, 127] on div at bounding box center [247, 125] width 175 height 21
type input "0"
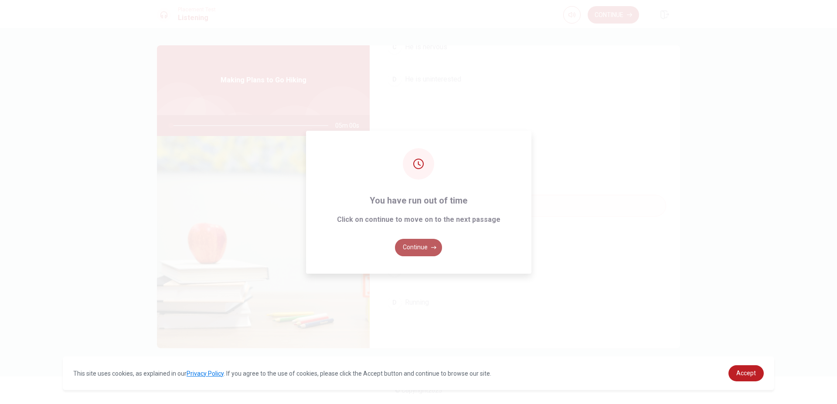
click at [417, 247] on button "Continue" at bounding box center [418, 247] width 47 height 17
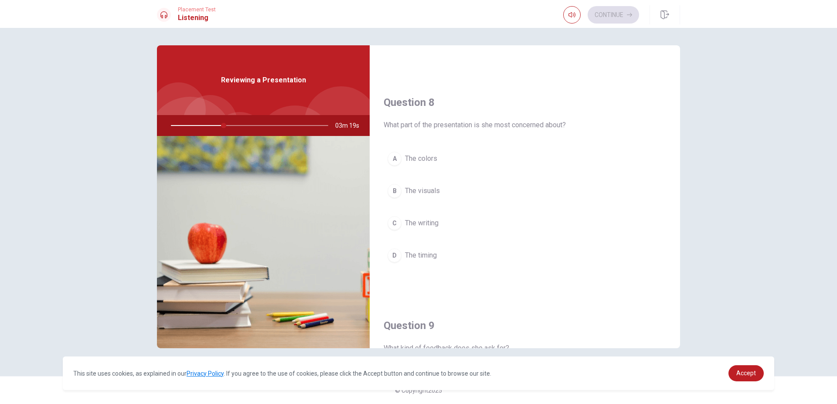
scroll to position [381, 0]
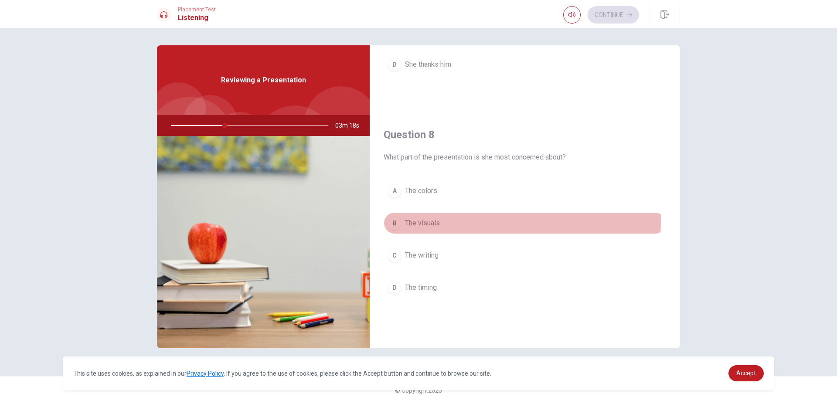
click at [488, 220] on button "B The visuals" at bounding box center [524, 223] width 282 height 22
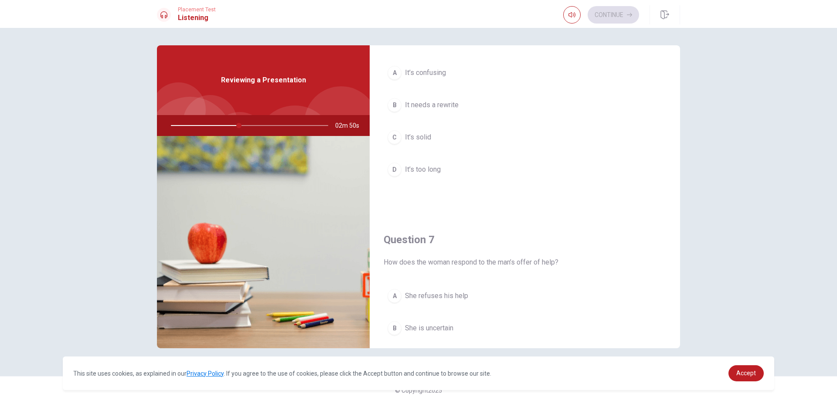
scroll to position [0, 0]
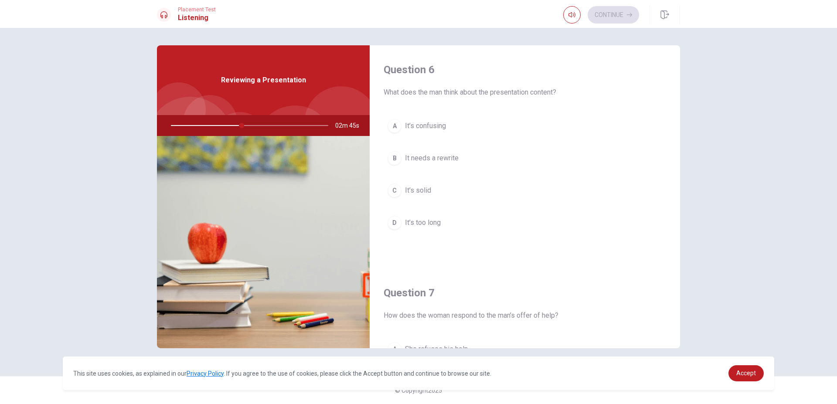
click at [504, 126] on button "A It’s confusing" at bounding box center [524, 126] width 282 height 22
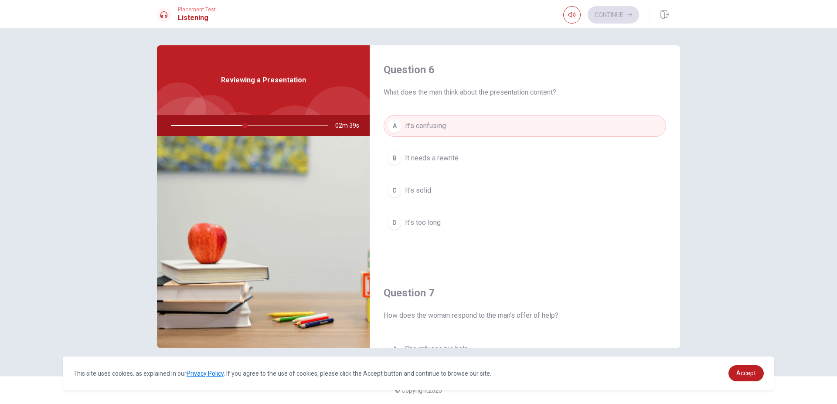
click at [530, 189] on button "C It’s solid" at bounding box center [524, 191] width 282 height 22
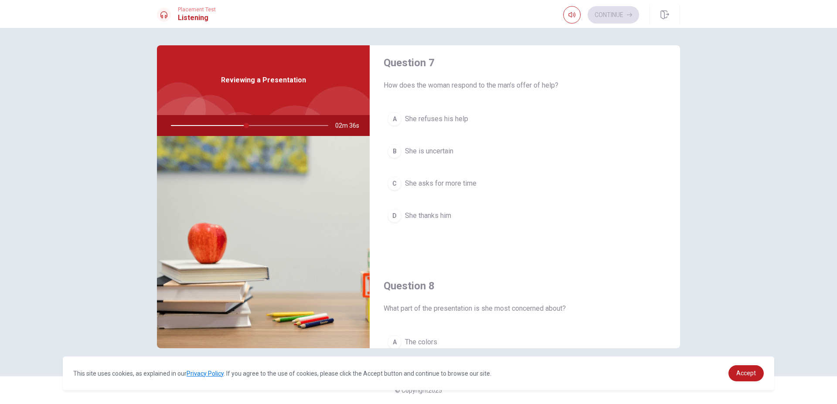
scroll to position [254, 0]
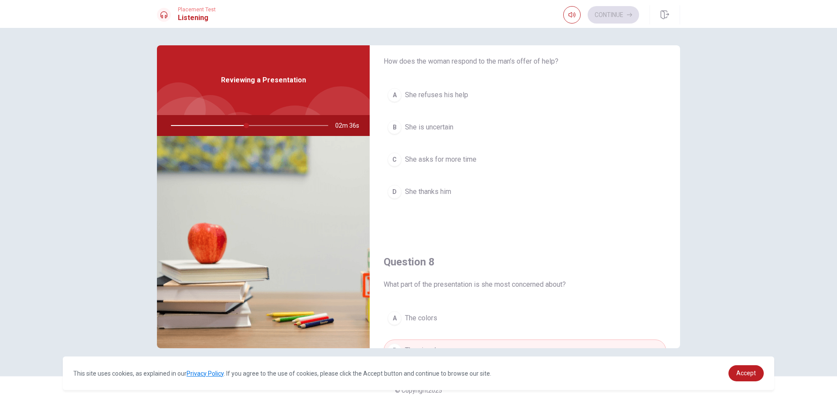
click at [528, 199] on button "D She thanks him" at bounding box center [524, 192] width 282 height 22
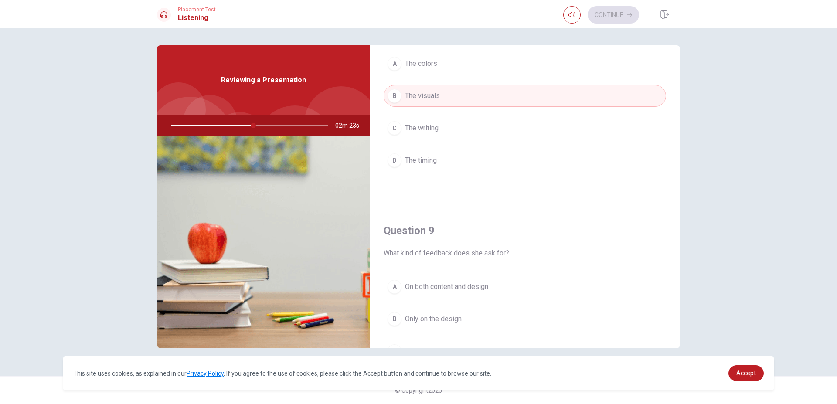
click at [507, 284] on button "A On both content and design" at bounding box center [524, 287] width 282 height 22
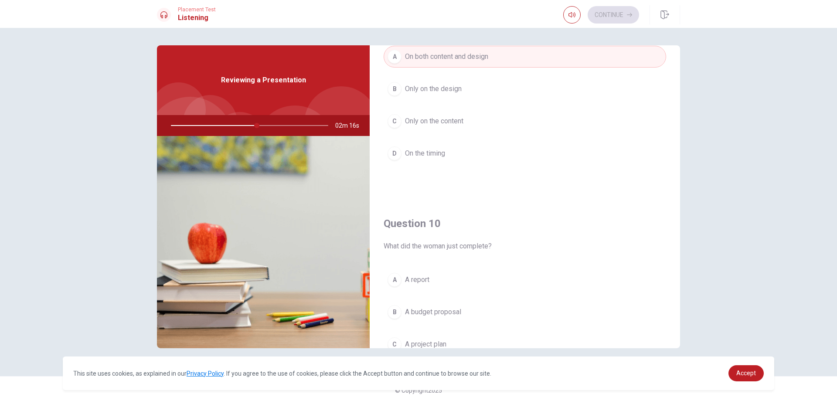
scroll to position [813, 0]
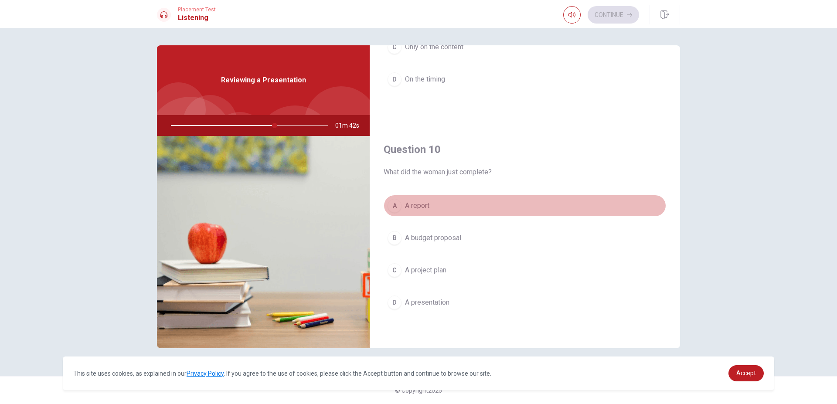
click at [545, 208] on button "A A report" at bounding box center [524, 206] width 282 height 22
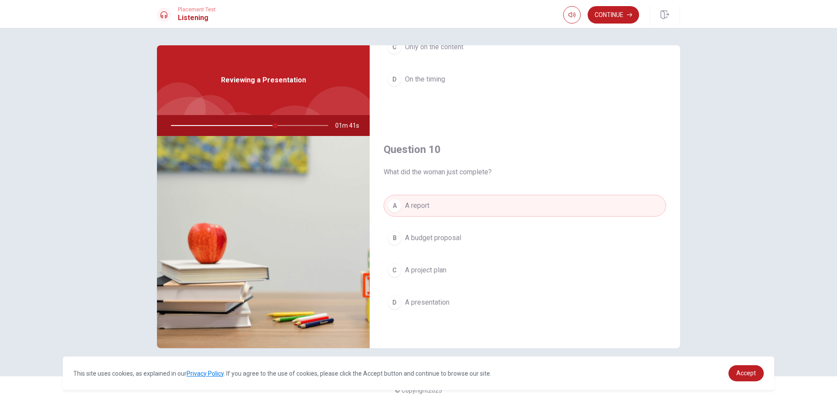
click at [530, 237] on button "B A budget proposal" at bounding box center [524, 238] width 282 height 22
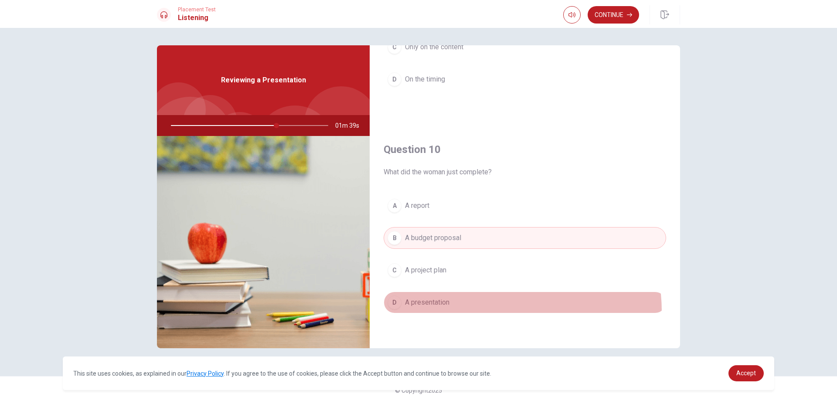
click at [485, 311] on button "D A presentation" at bounding box center [524, 302] width 282 height 22
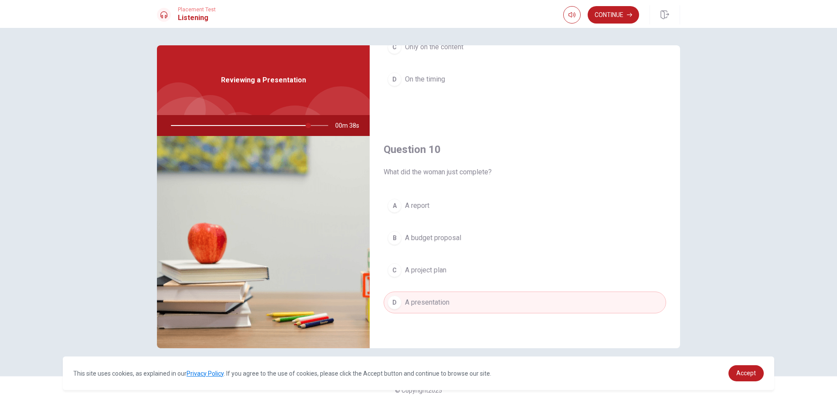
scroll to position [685, 0]
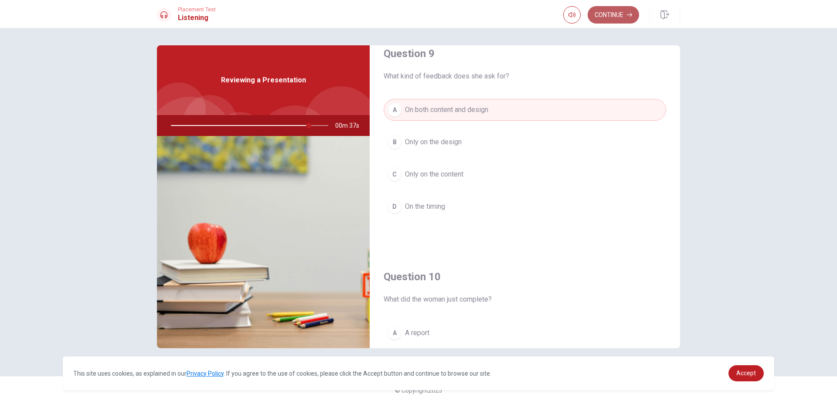
click at [592, 18] on button "Continue" at bounding box center [612, 14] width 51 height 17
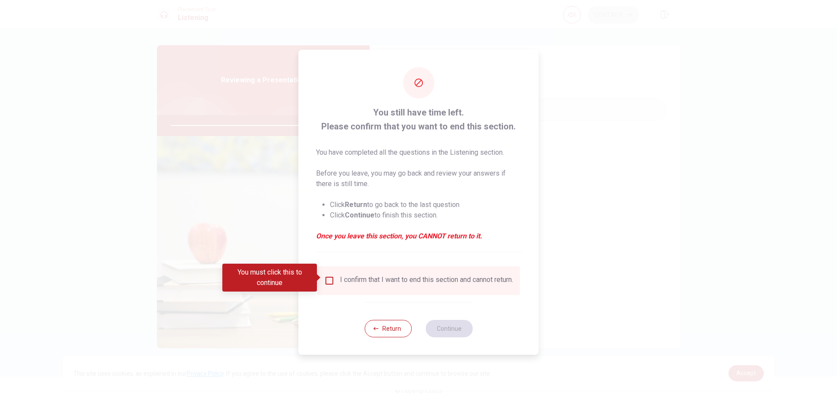
click at [397, 286] on div "I confirm that I want to end this section and cannot return." at bounding box center [426, 280] width 173 height 10
click at [328, 282] on input "You must click this to continue" at bounding box center [329, 280] width 10 height 10
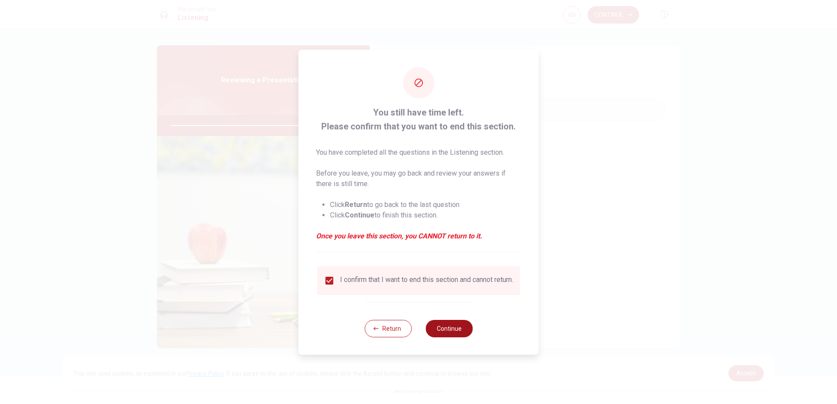
click at [435, 335] on button "Continue" at bounding box center [448, 328] width 47 height 17
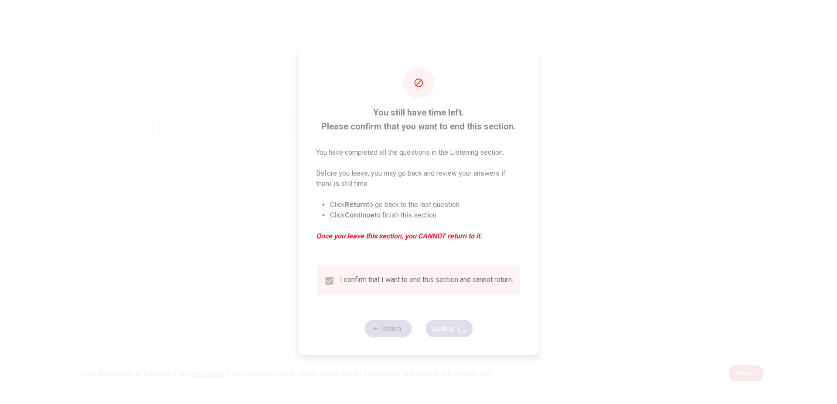
type input "89"
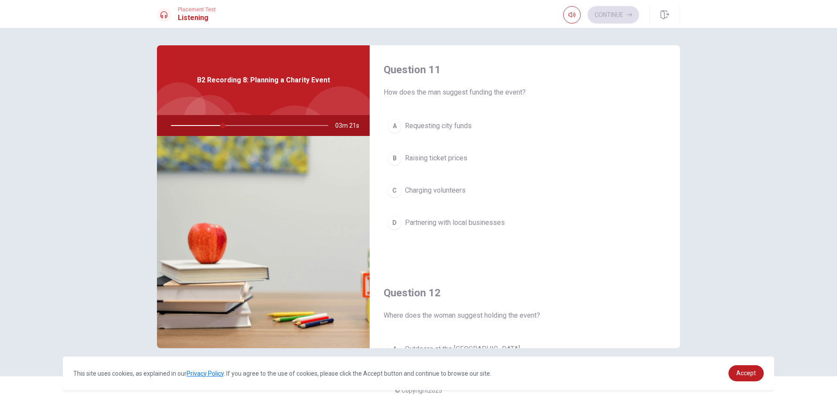
scroll to position [127, 0]
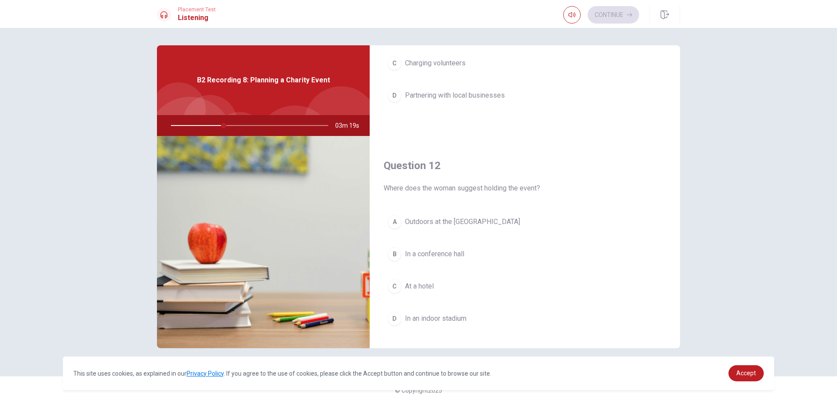
click at [570, 208] on div "Question 12 Where does the woman suggest holding the event? A Outdoors at the c…" at bounding box center [524, 252] width 310 height 223
click at [569, 210] on div "Question 12 Where does the woman suggest holding the event? A Outdoors at the c…" at bounding box center [524, 252] width 310 height 223
click at [565, 216] on button "A Outdoors at the city park" at bounding box center [524, 222] width 282 height 22
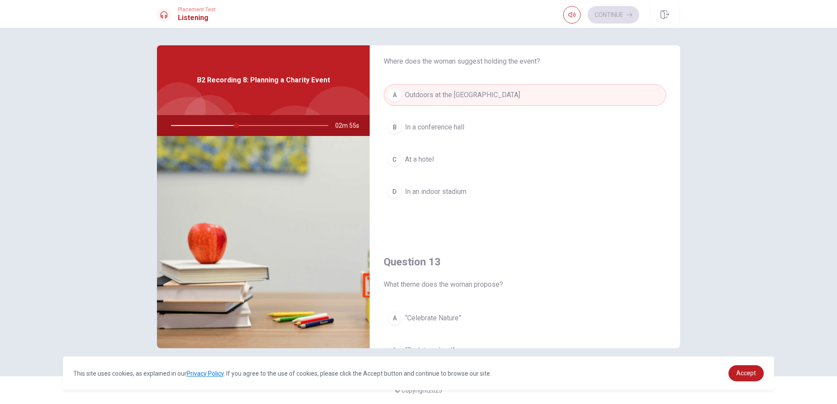
scroll to position [0, 0]
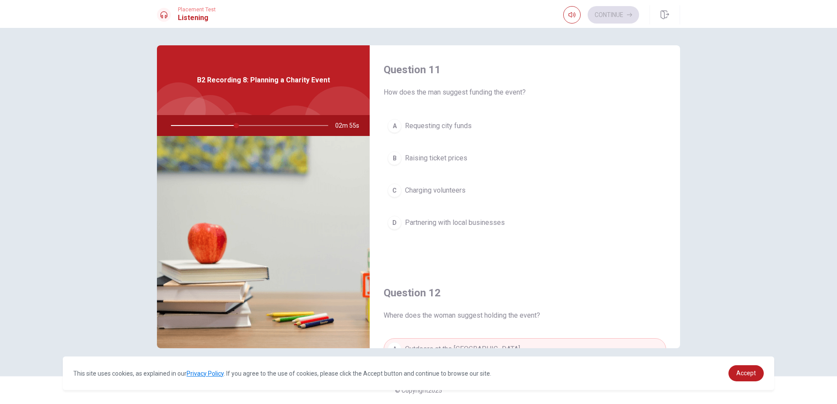
click at [469, 220] on span "Partnering with local businesses" at bounding box center [455, 222] width 100 height 10
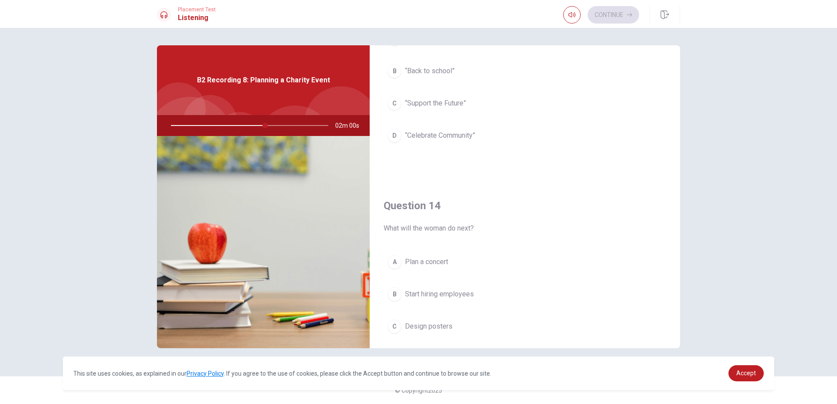
scroll to position [685, 0]
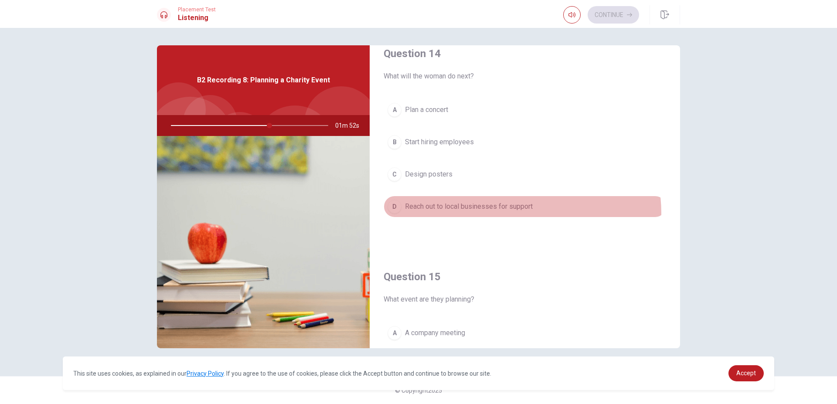
click at [508, 213] on button "D Reach out to local businesses for support" at bounding box center [524, 207] width 282 height 22
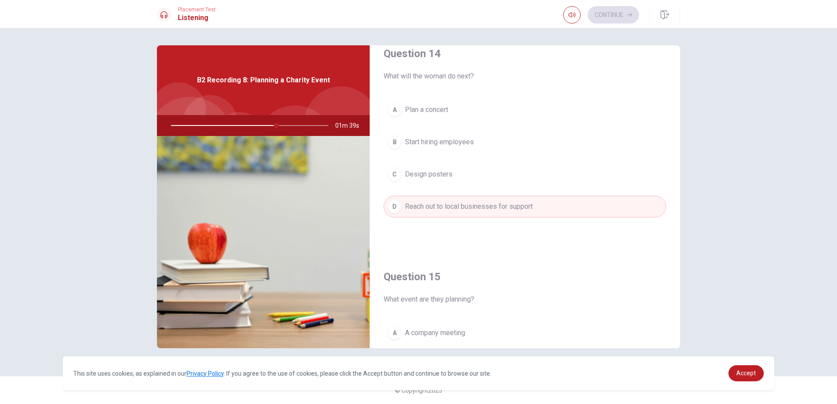
click at [528, 136] on button "B Start hiring employees" at bounding box center [524, 142] width 282 height 22
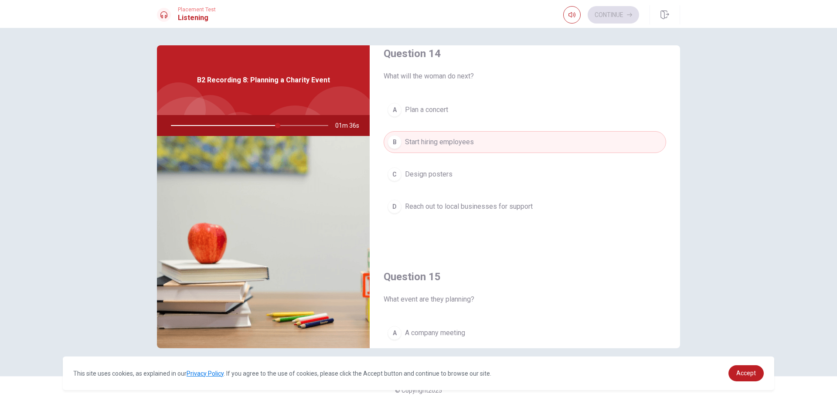
scroll to position [813, 0]
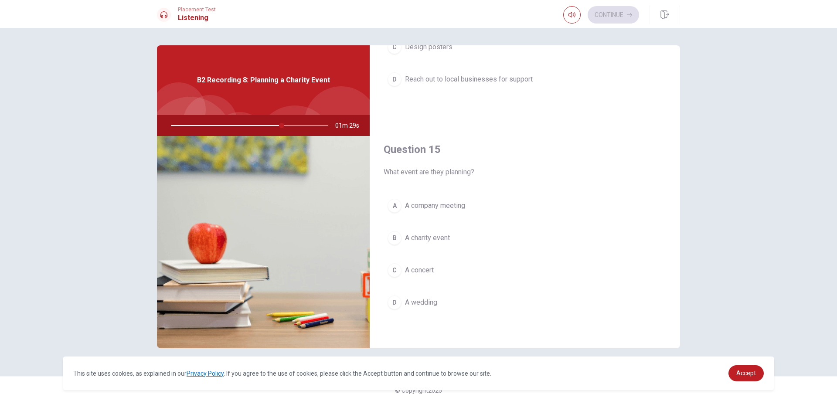
click at [466, 240] on button "B A charity event" at bounding box center [524, 238] width 282 height 22
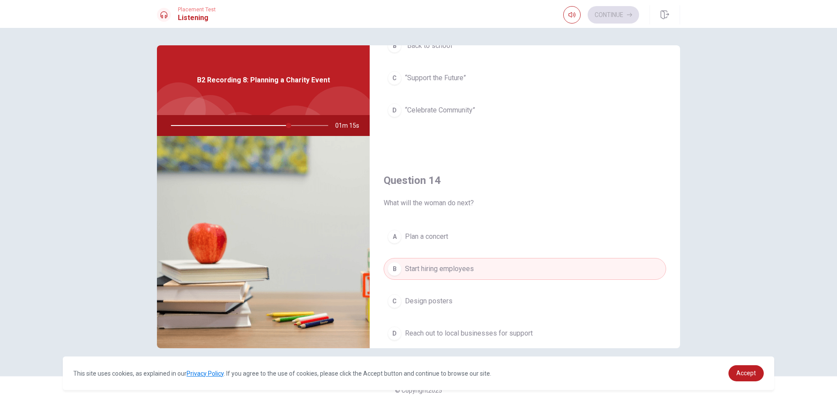
scroll to position [685, 0]
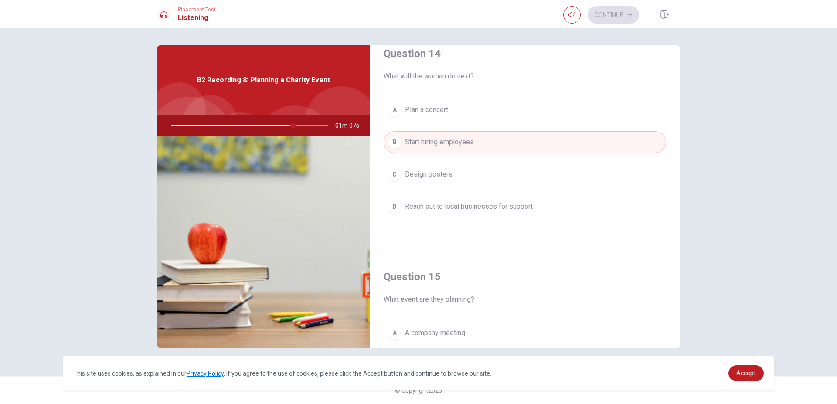
click at [539, 199] on button "D Reach out to local businesses for support" at bounding box center [524, 207] width 282 height 22
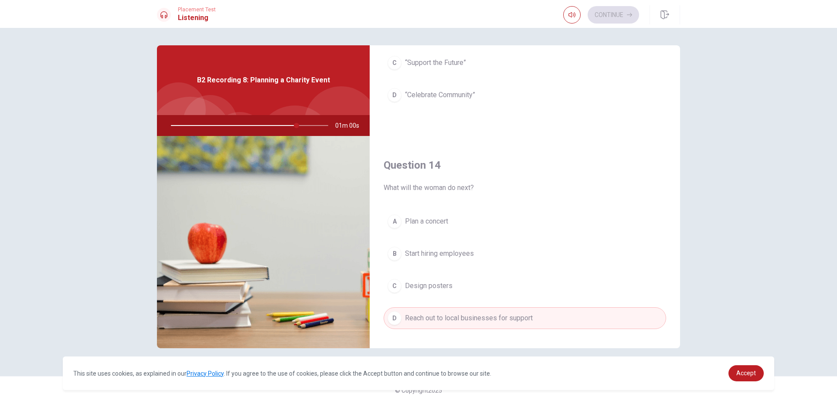
scroll to position [431, 0]
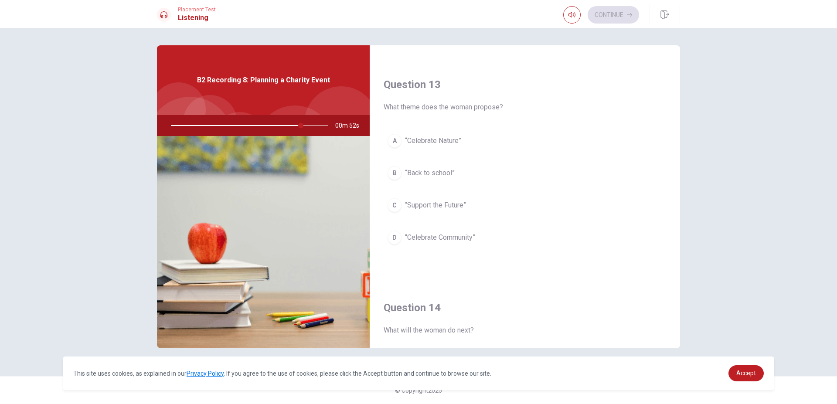
click at [533, 230] on button "D “Celebrate Community”" at bounding box center [524, 238] width 282 height 22
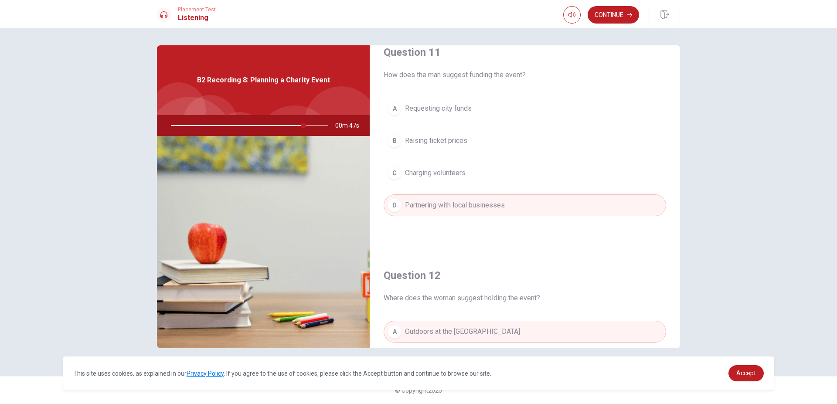
scroll to position [0, 0]
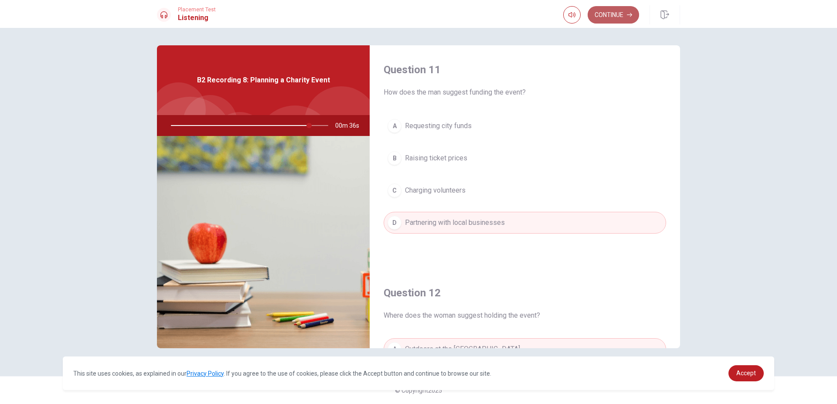
click at [614, 14] on button "Continue" at bounding box center [612, 14] width 51 height 17
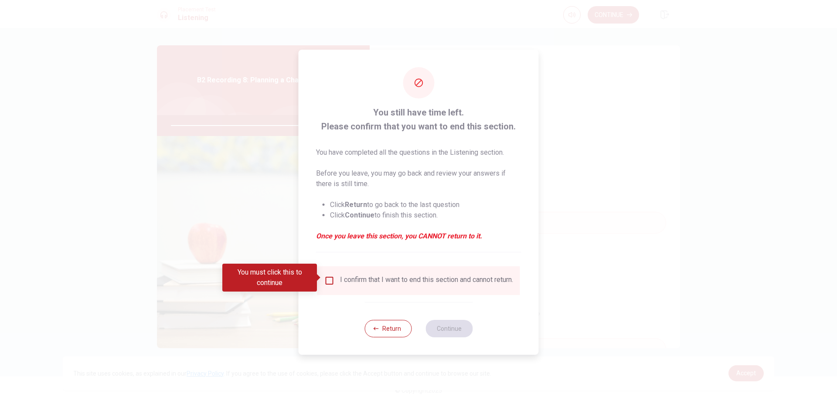
click at [423, 282] on div "I confirm that I want to end this section and cannot return." at bounding box center [426, 280] width 173 height 10
click at [364, 286] on div "I confirm that I want to end this section and cannot return." at bounding box center [426, 280] width 173 height 10
click at [342, 281] on div "I confirm that I want to end this section and cannot return." at bounding box center [426, 280] width 173 height 10
click at [329, 279] on input "You must click this to continue" at bounding box center [329, 280] width 10 height 10
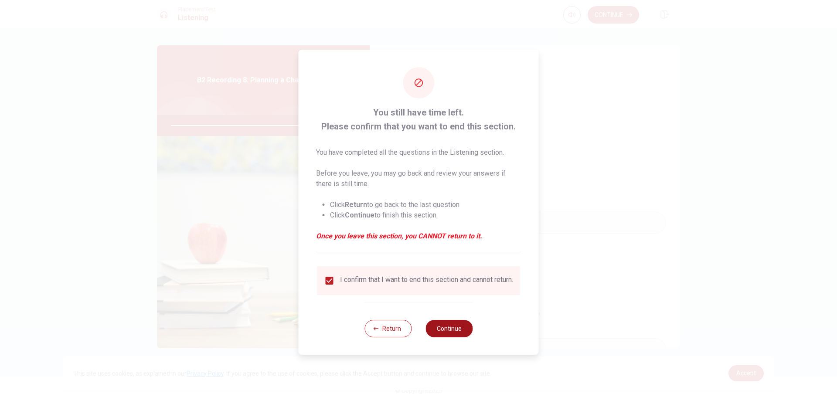
click at [446, 334] on button "Continue" at bounding box center [448, 328] width 47 height 17
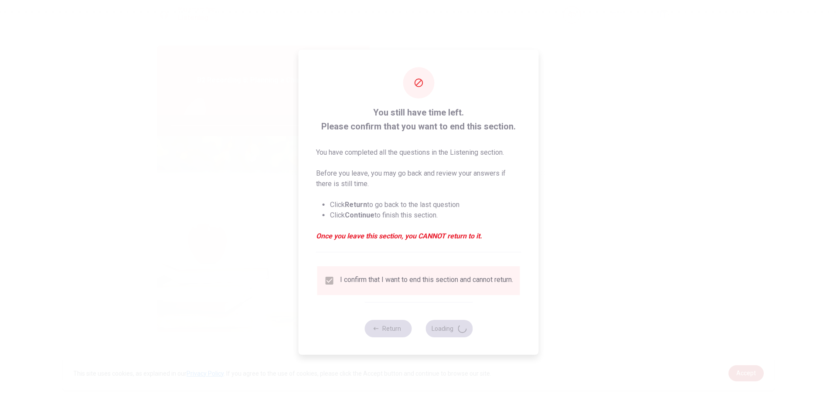
type input "90"
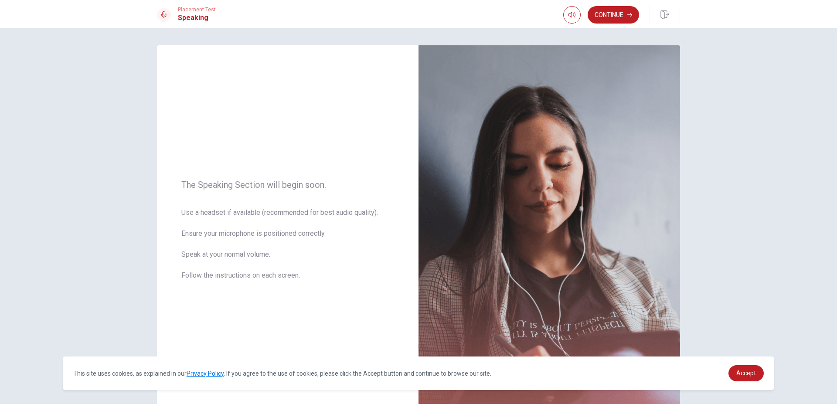
scroll to position [67, 0]
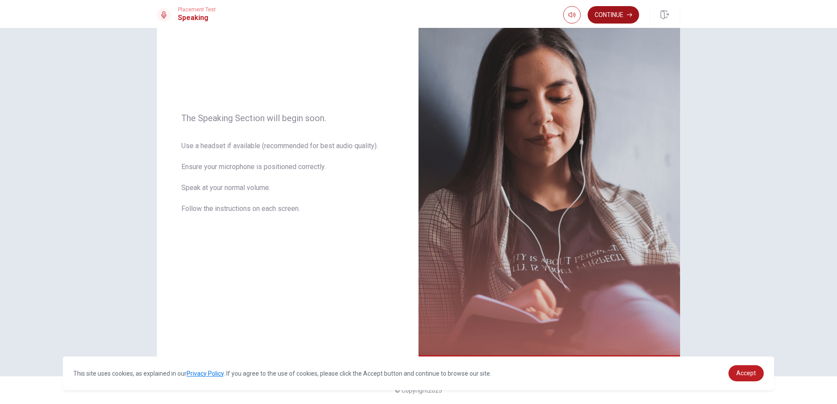
click at [624, 14] on button "Continue" at bounding box center [612, 14] width 51 height 17
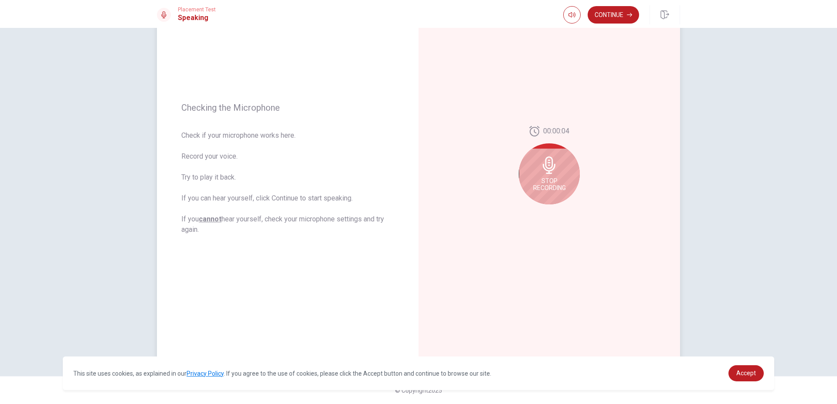
click at [539, 183] on span "Stop Recording" at bounding box center [549, 184] width 33 height 14
click at [548, 215] on div at bounding box center [548, 211] width 31 height 12
click at [557, 212] on icon "Play Audio" at bounding box center [558, 211] width 4 height 5
click at [593, 253] on div "00:00:04" at bounding box center [548, 169] width 261 height 380
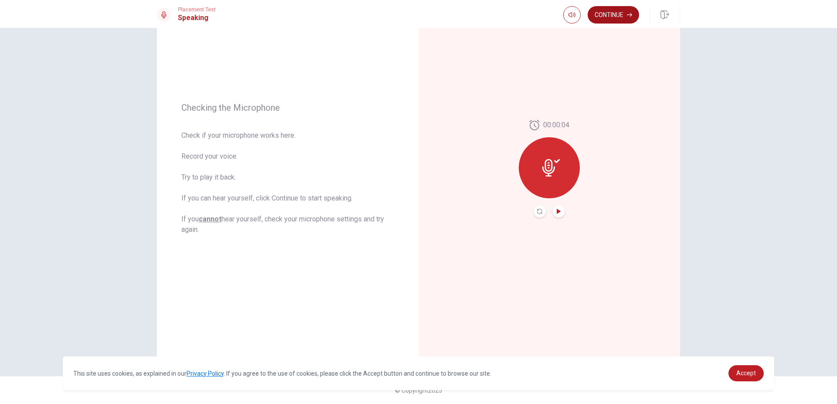
click at [611, 14] on button "Continue" at bounding box center [612, 14] width 51 height 17
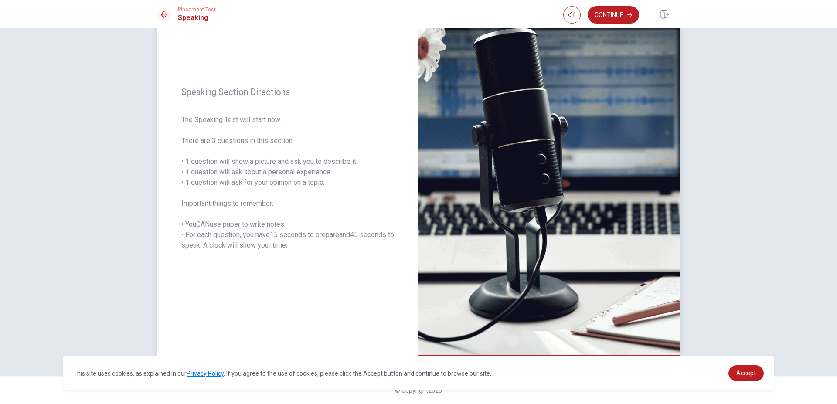
scroll to position [0, 0]
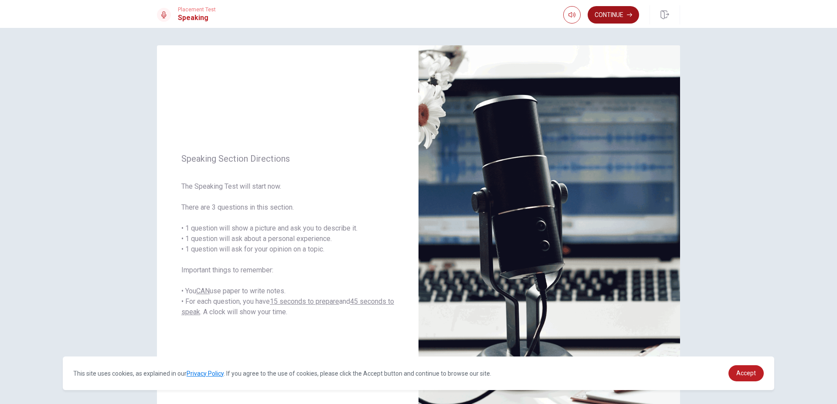
click at [601, 13] on button "Continue" at bounding box center [612, 14] width 51 height 17
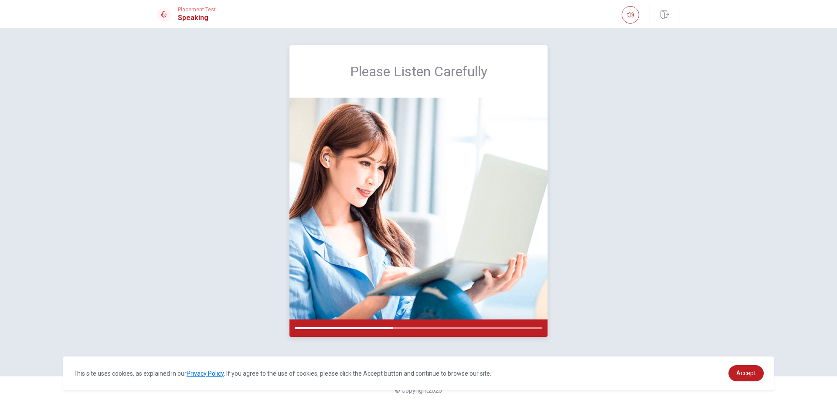
click at [543, 206] on img at bounding box center [418, 209] width 258 height 222
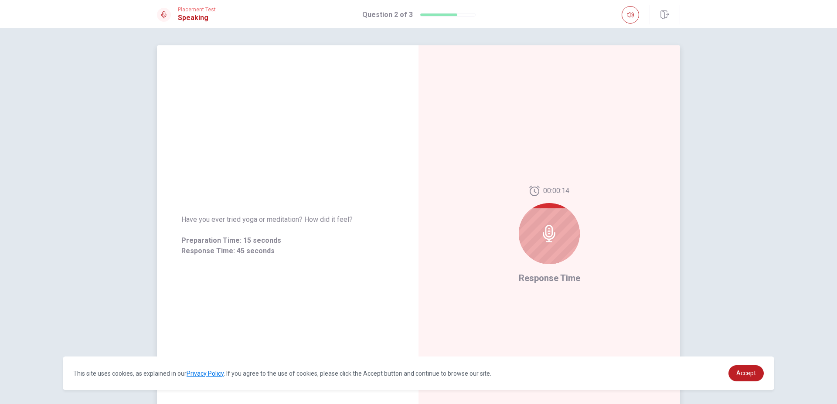
drag, startPoint x: 537, startPoint y: 207, endPoint x: 551, endPoint y: 238, distance: 33.9
click at [537, 212] on div at bounding box center [548, 233] width 61 height 61
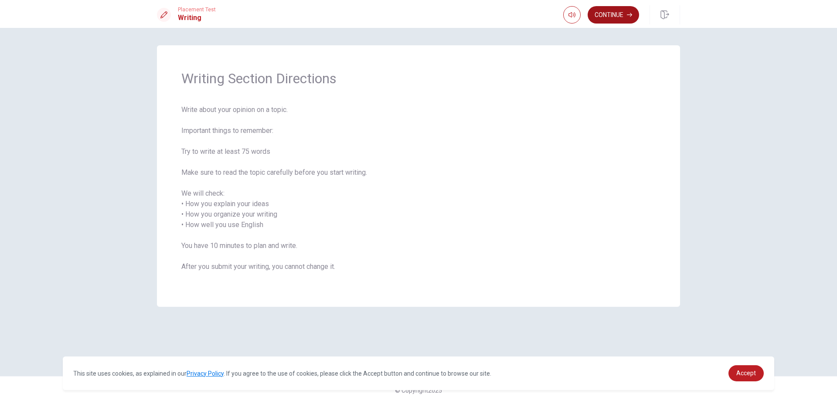
click at [604, 17] on button "Continue" at bounding box center [612, 14] width 51 height 17
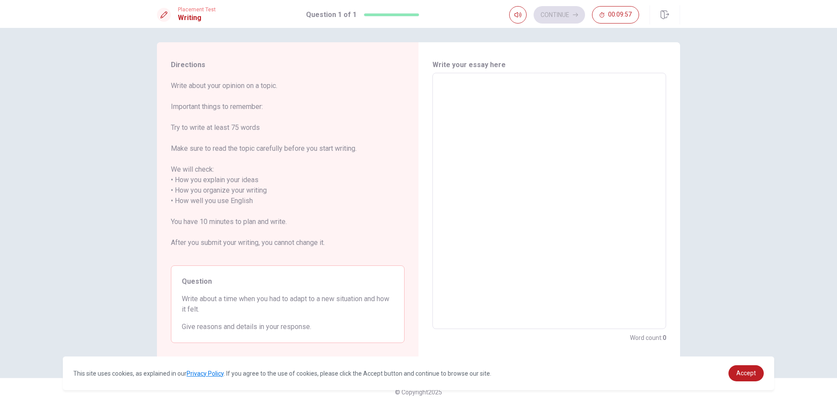
scroll to position [5, 0]
click at [549, 129] on textarea at bounding box center [548, 199] width 221 height 242
type textarea "M"
type textarea "x"
type textarea "My"
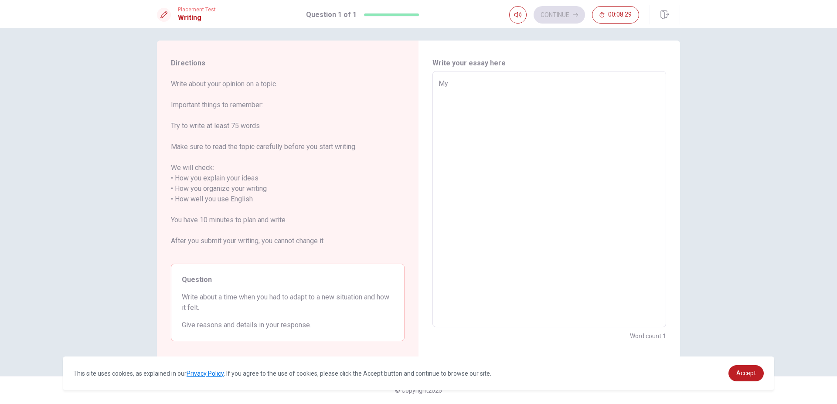
type textarea "x"
type textarea "My"
type textarea "x"
type textarea "My n"
type textarea "x"
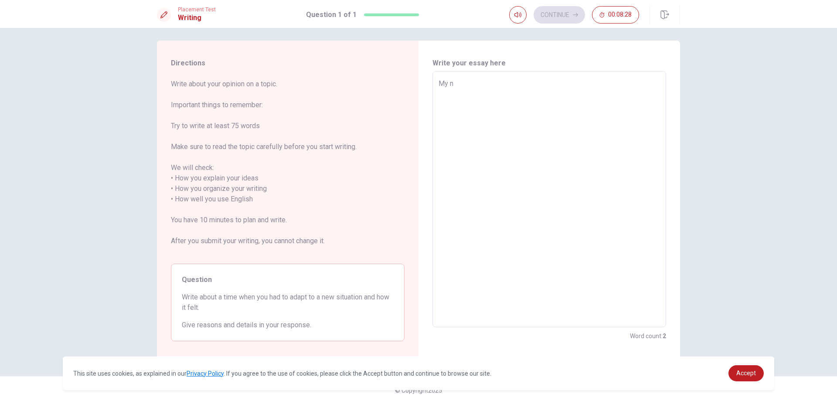
type textarea "My ne"
type textarea "x"
type textarea "My new"
type textarea "x"
type textarea "My new"
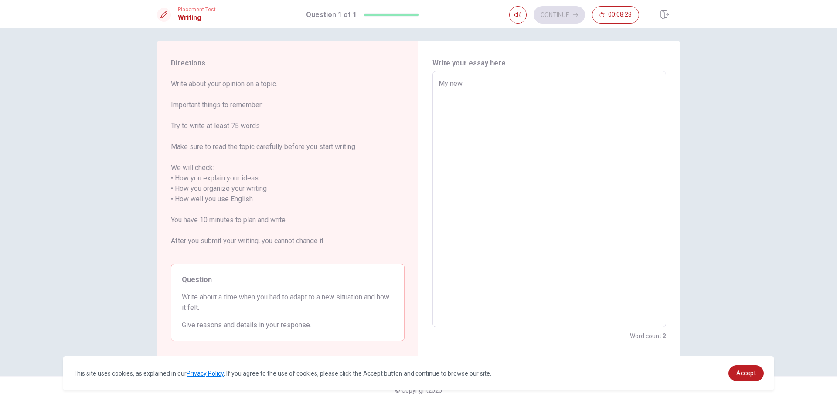
type textarea "x"
type textarea "My new s"
type textarea "x"
type textarea "My new si"
type textarea "x"
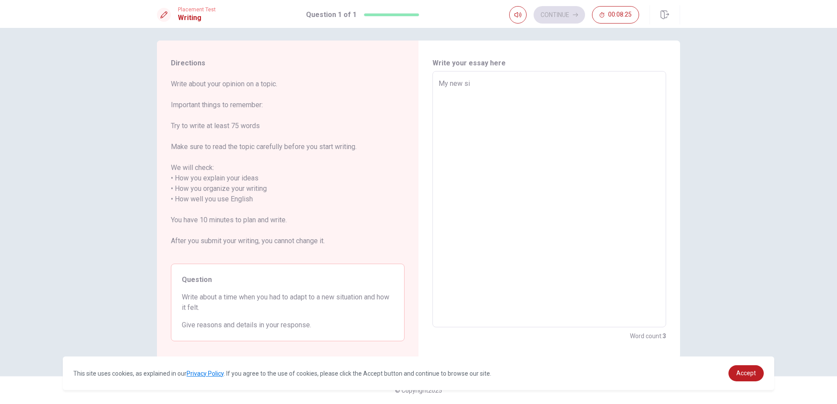
type textarea "My new sit"
type textarea "x"
type textarea "My new situ"
type textarea "x"
type textarea "My new situa"
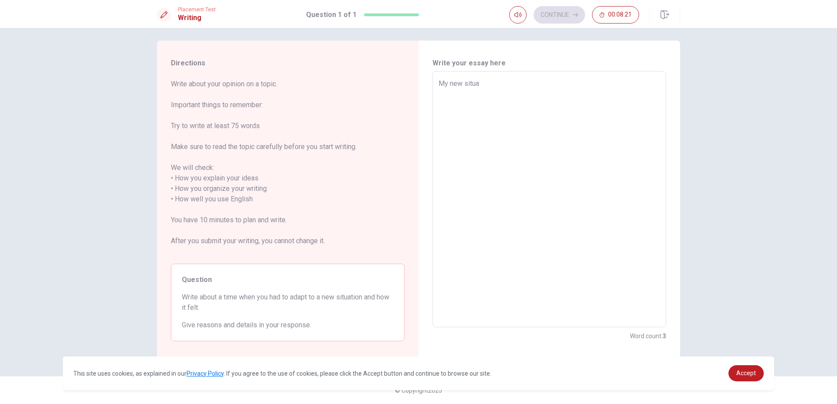
type textarea "x"
type textarea "My new situat"
type textarea "x"
type textarea "My new situati"
type textarea "x"
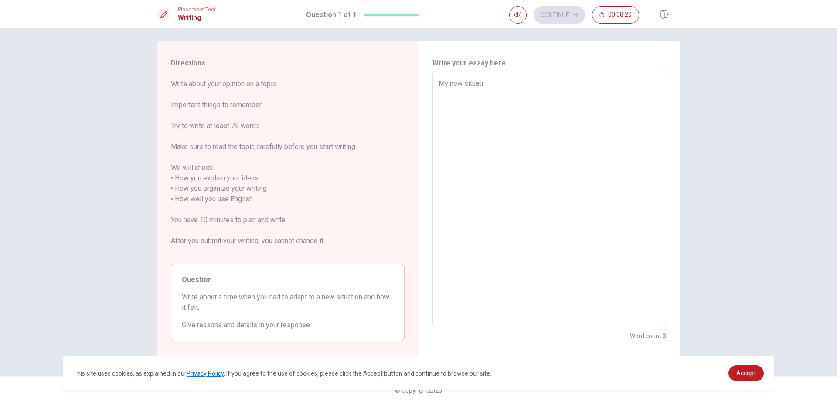
type textarea "My new situatio"
type textarea "x"
type textarea "My new situation"
type textarea "x"
type textarea "My new situation"
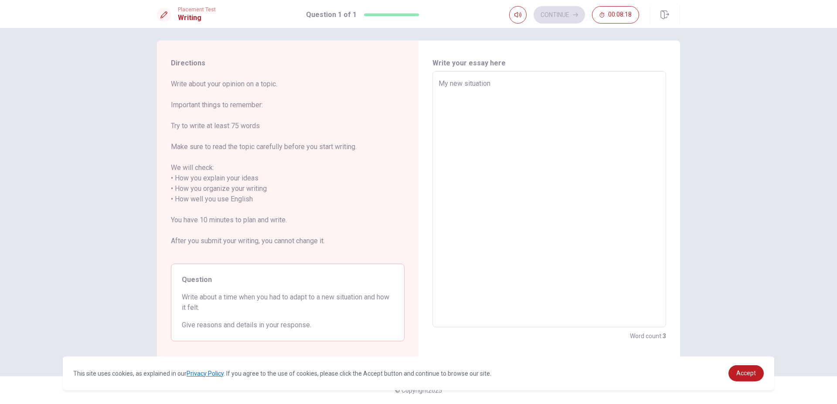
type textarea "x"
type textarea "My new situation w"
type textarea "x"
type textarea "My new situation wa"
type textarea "x"
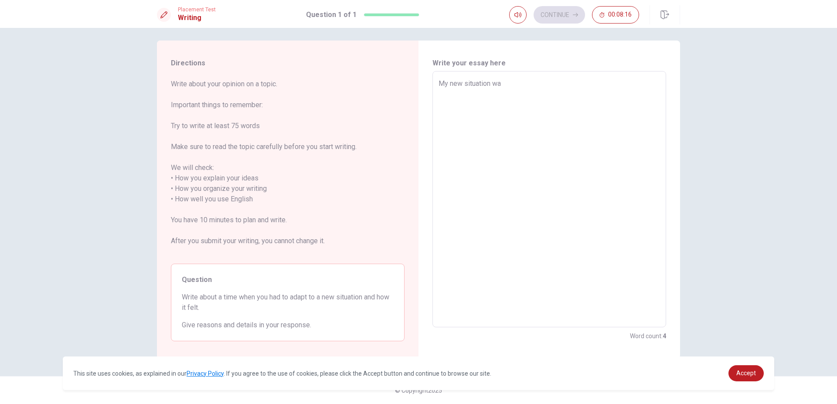
type textarea "My new situation was"
type textarea "x"
type textarea "My new situation was"
type textarea "x"
type textarea "My new situation was ="
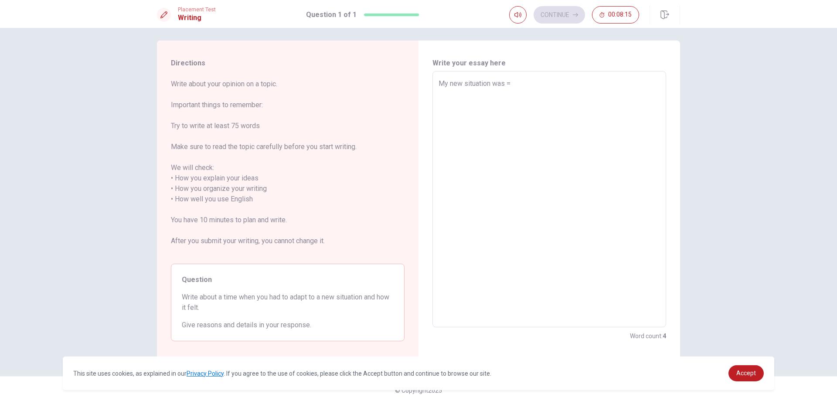
type textarea "x"
type textarea "My new situation was"
type textarea "x"
type textarea "My new situation was"
type textarea "x"
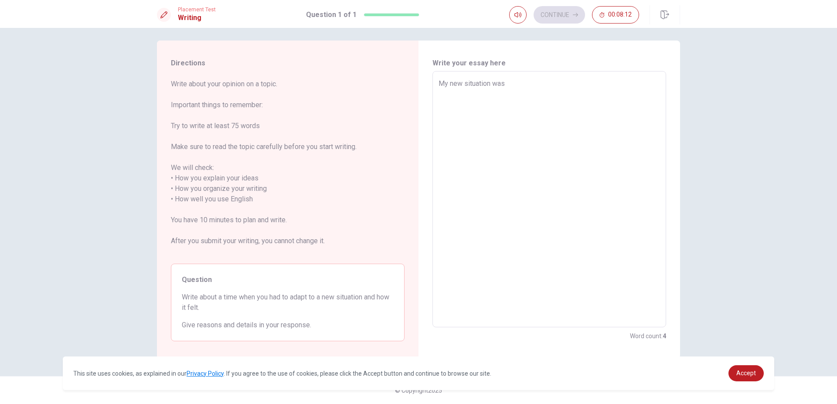
type textarea "My new situation wa"
type textarea "x"
type textarea "My new situation w"
type textarea "x"
type textarea "My new situation"
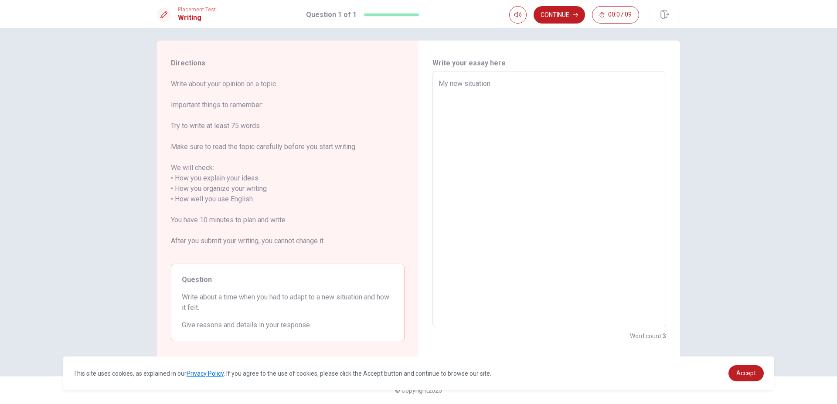
type textarea "x"
type textarea "y new situation"
type textarea "x"
type textarea "my new situation"
type textarea "x"
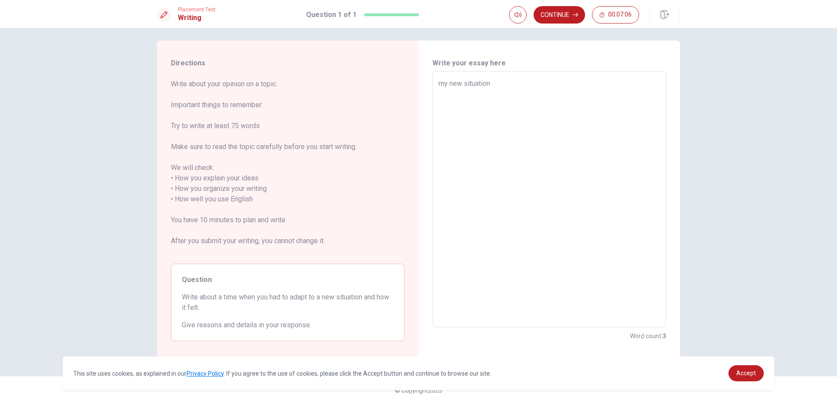
type textarea "Wmy new situation"
type textarea "x"
type textarea "Whmy new situation"
type textarea "x"
type textarea "Whemy new situation"
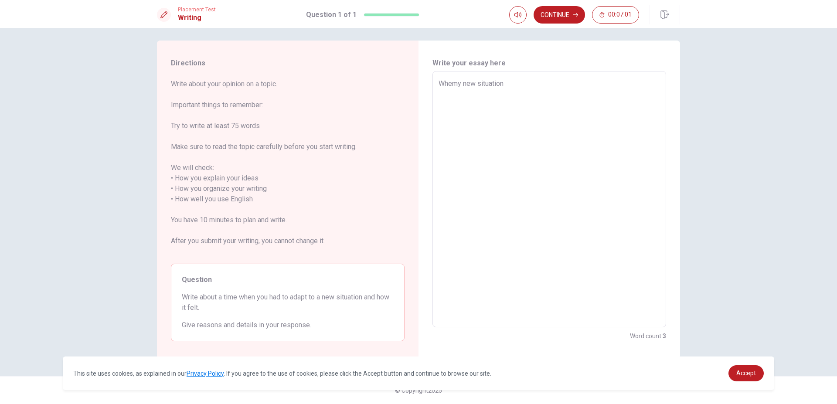
type textarea "x"
type textarea "Whenmy new situation"
type textarea "x"
type textarea "When my new situation"
type textarea "x"
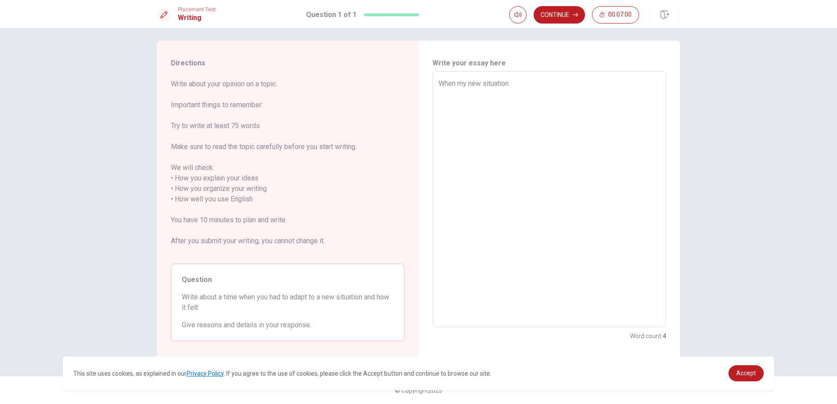
type textarea "When Imy new situation"
type textarea "x"
type textarea "When I my new situation"
type textarea "x"
type textarea "When I amy new situation"
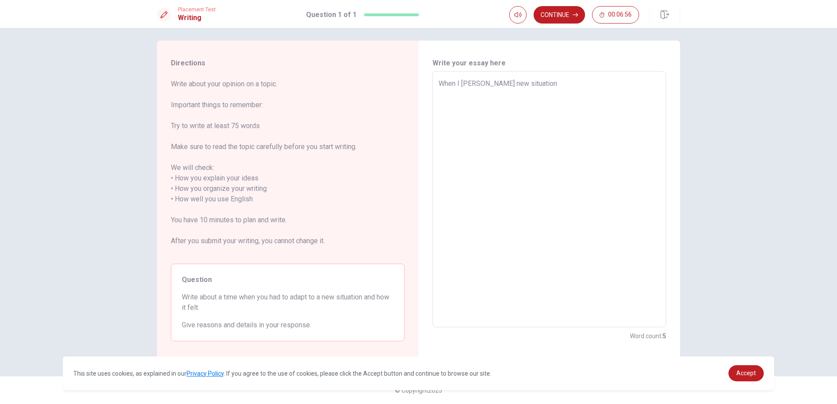
type textarea "x"
type textarea "When I my new situation"
type textarea "x"
type textarea "When I cmy new situation"
type textarea "x"
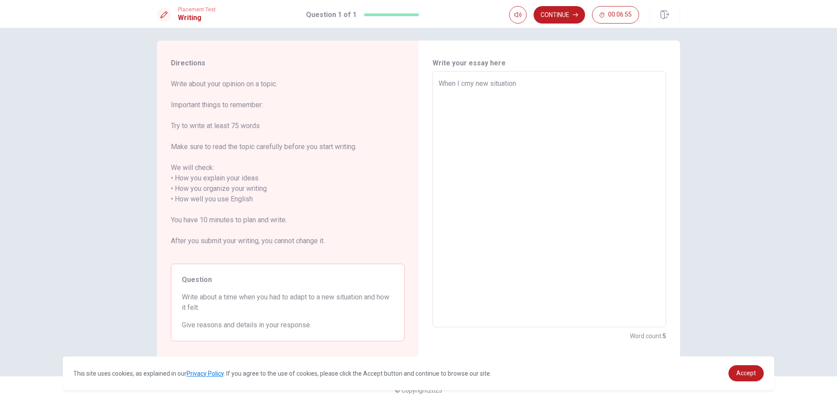
type textarea "When I camy new situation"
type textarea "x"
type textarea "When I cammy new situation"
type textarea "x"
type textarea "When I camemy new situation"
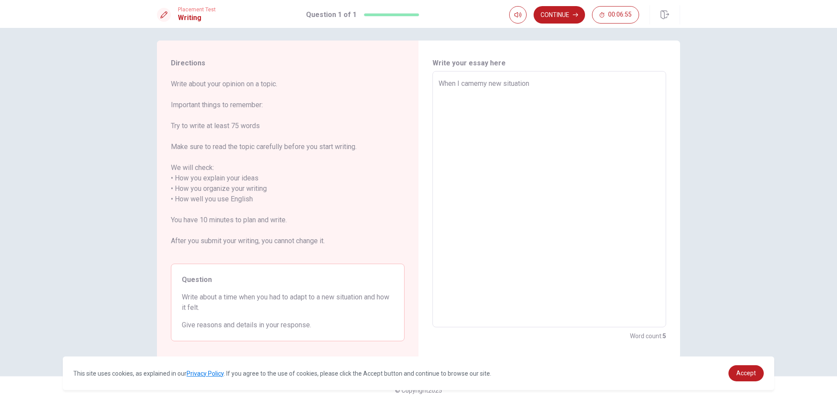
type textarea "x"
type textarea "When I came my new situation"
type textarea "x"
type textarea "When I came my new situation"
type textarea "x"
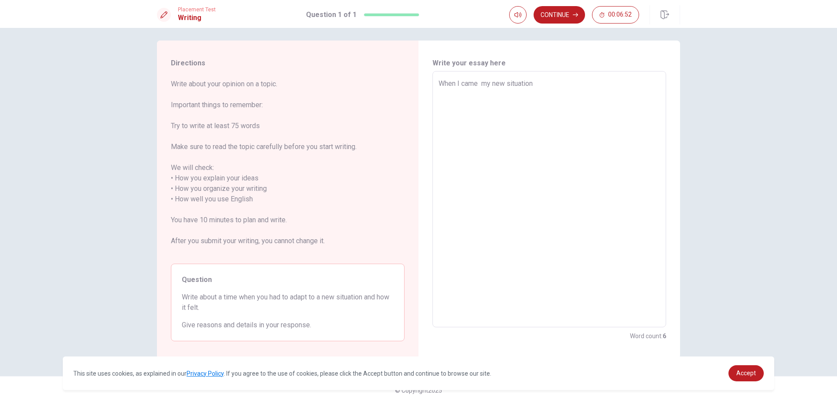
type textarea "When I came t my new situation"
type textarea "x"
type textarea "When I came to my new situation"
type textarea "x"
type textarea "When I came to my new situation"
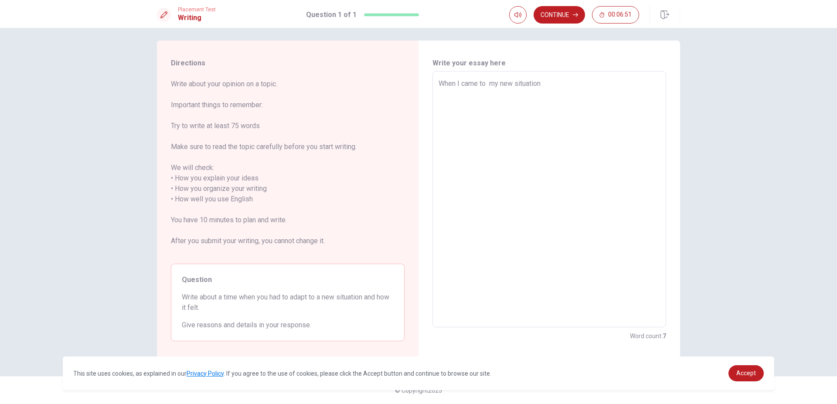
type textarea "x"
type textarea "When I came to C my new situation"
type textarea "x"
type textarea "When I came to Ca my new situation"
type textarea "x"
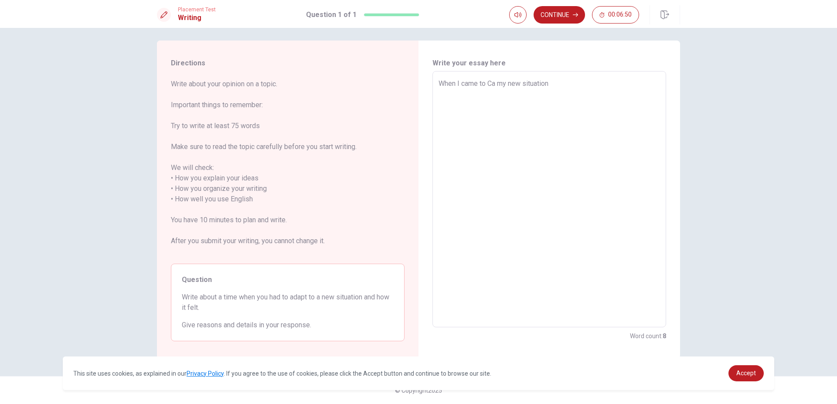
type textarea "When I came to Can my new situation"
type textarea "x"
type textarea "When I came to Cana my new situation"
type textarea "x"
type textarea "When I came to Canad my new situation"
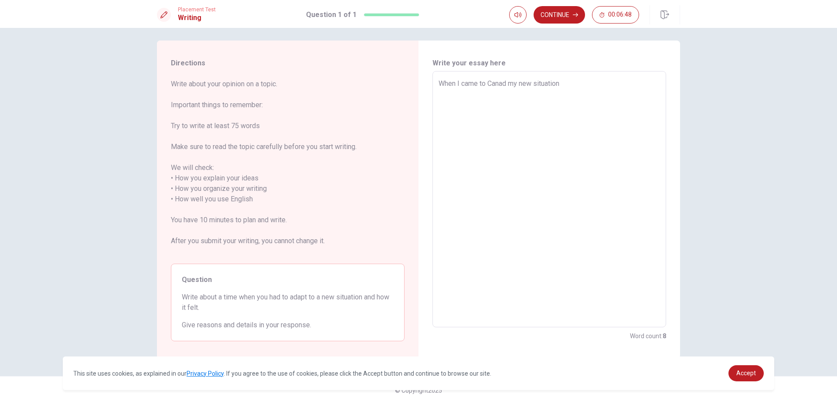
type textarea "x"
type textarea "When I came to Canada my new situation"
type textarea "x"
type textarea "When I came to Canada my new situation"
type textarea "x"
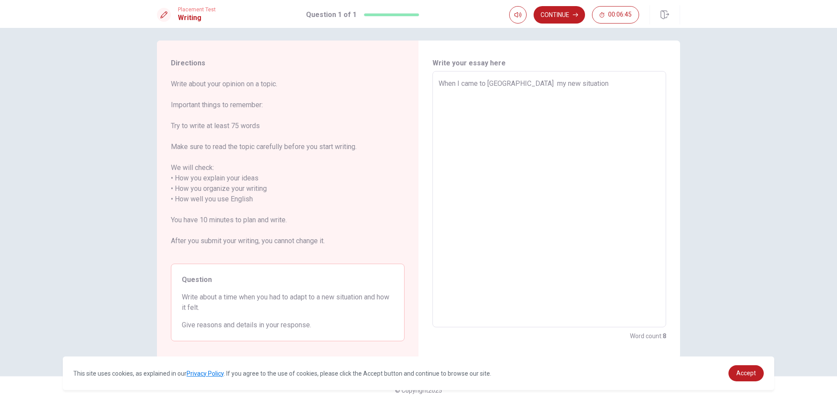
type textarea "When I came to Canada my new situation"
type textarea "x"
type textarea "When I came to T Canada my new situation"
type textarea "x"
type textarea "When I came to To Canada my new situation"
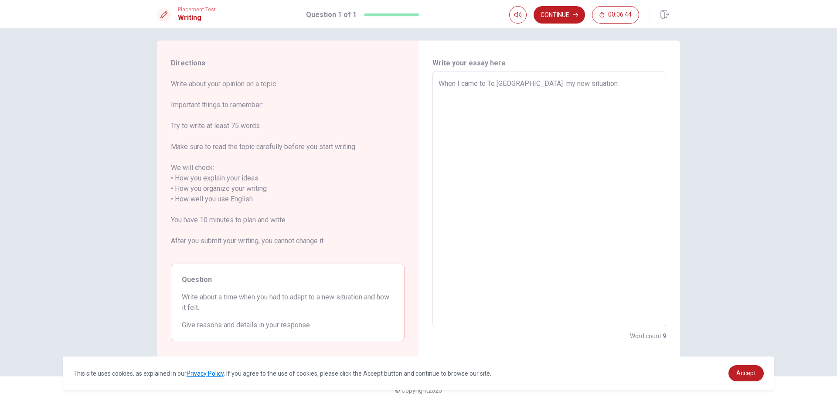
type textarea "x"
type textarea "When I came to Tor Canada my new situation"
type textarea "x"
type textarea "When I came to Toro Canada my new situation"
type textarea "x"
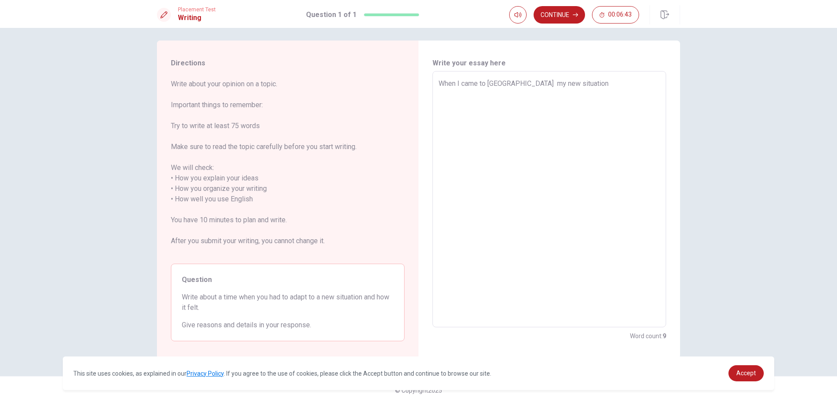
type textarea "When I came to Toron Canada my new situation"
type textarea "x"
type textarea "When I came to Toront Canada my new situation"
type textarea "x"
type textarea "When I came to Toronto Canada my new situation"
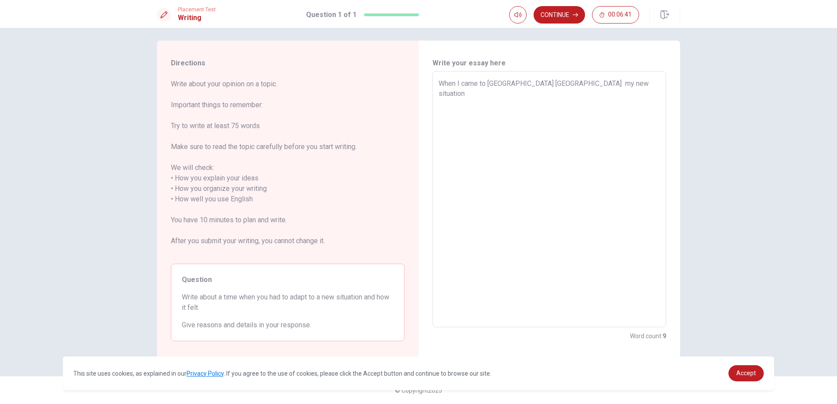
type textarea "x"
type textarea "When I came to Toronto, Canada my new situation"
type textarea "x"
type textarea "When I came to Toronto, Canada i my new situation"
type textarea "x"
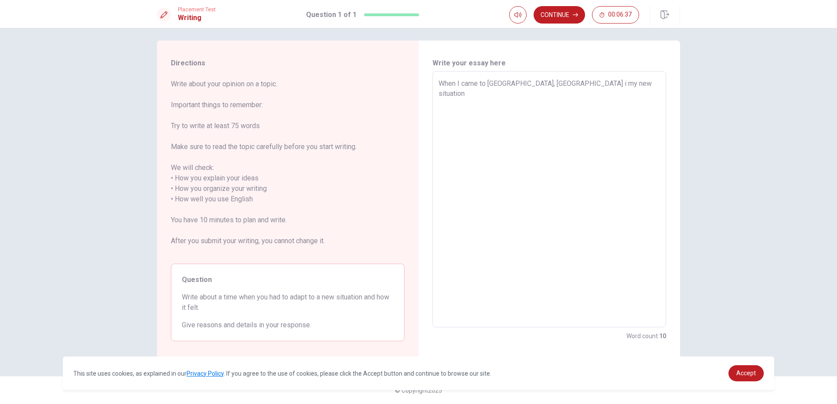
type textarea "When I came to Toronto, Canada it my new situation"
type textarea "x"
type textarea "When I came to Toronto, Canada it my new situation"
type textarea "x"
type textarea "When I came to Toronto, Canada it w my new situation"
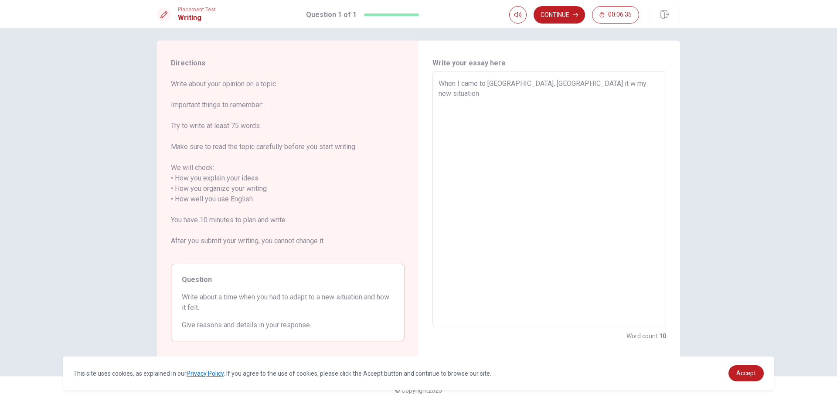
type textarea "x"
type textarea "When I came to Toronto, Canada it wa my new situation"
type textarea "x"
type textarea "When I came to Toronto, Canada it was my new situation"
type textarea "x"
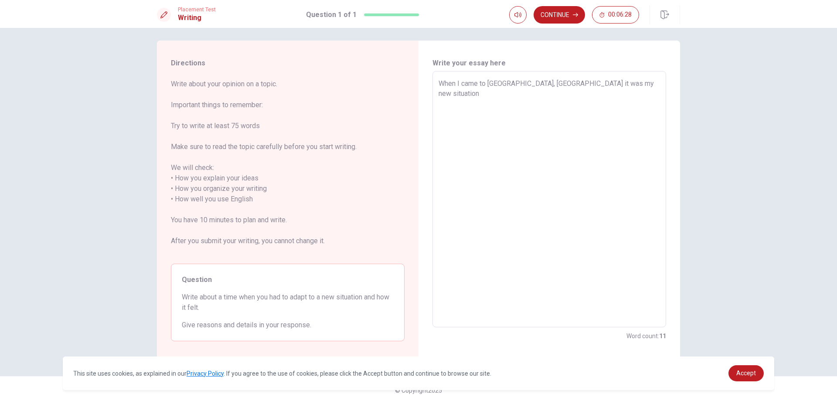
type textarea "When I came to Toronto, Canada it was my new situation"
type textarea "x"
type textarea "When I came to Toronto, Canada i it was my new situation"
type textarea "x"
type textarea "When I came to Toronto, Canada in it was my new situation"
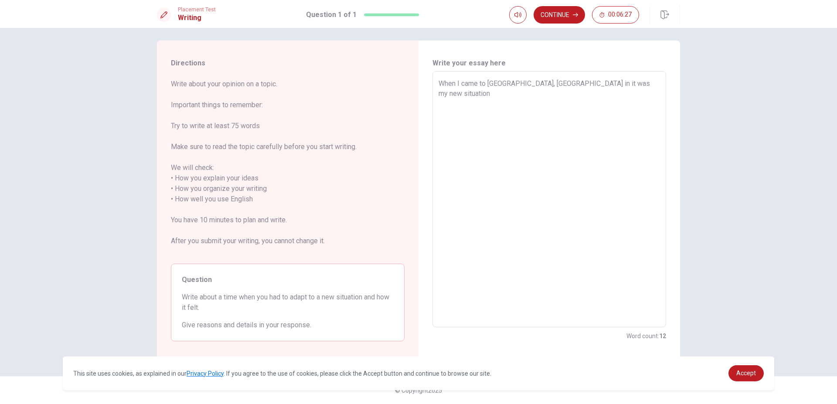
type textarea "x"
type textarea "When I came to Toronto, Canada in it was my new situation"
type textarea "x"
type textarea "When I came to Toronto, Canada in J it was my new situation"
type textarea "x"
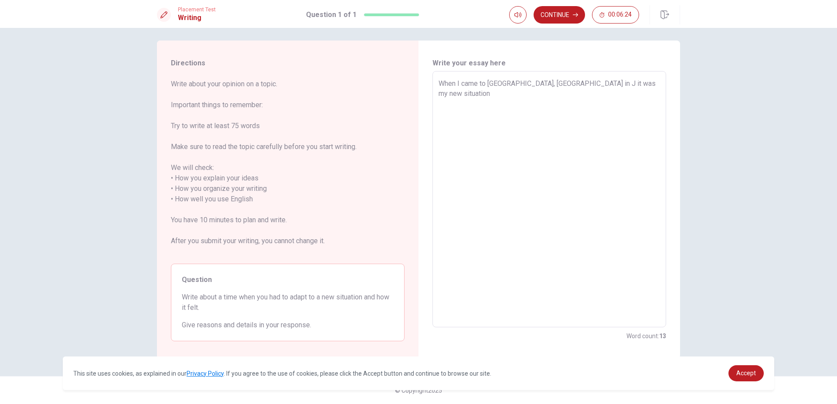
type textarea "When I came to Toronto, Canada in Ju it was my new situation"
type textarea "x"
type textarea "When I came to Toronto, Canada in Jun it was my new situation"
type textarea "x"
type textarea "When I came to Toronto, Canada in June it was my new situation"
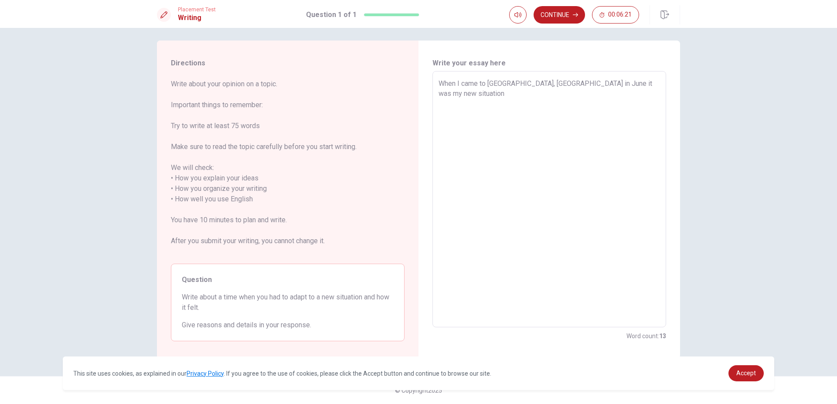
type textarea "x"
type textarea "When I came to Toronto, Canada in June, it was my new situation"
type textarea "x"
type textarea "When I came to Toronto, Canada in June, it was my new situation"
type textarea "x"
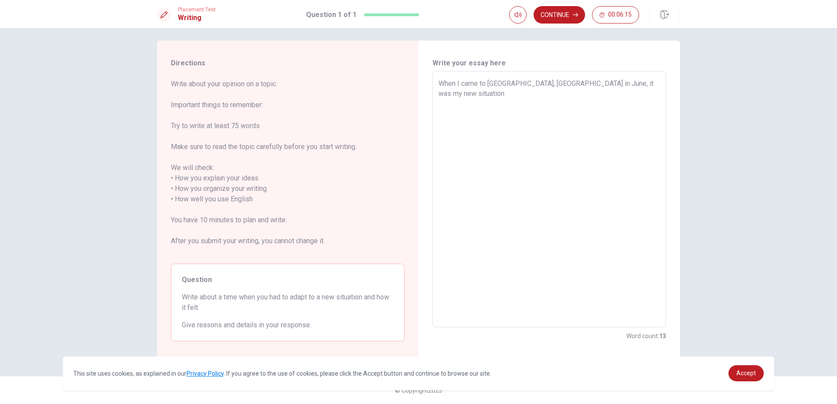
type textarea "When I came to Toronto, Canada in June, it was my new situation."
type textarea "x"
type textarea "When I came to Toronto, Canada in June, it was my new situation."
type textarea "x"
type textarea "When I came to Toronto, Canada in June, it was my new situation."
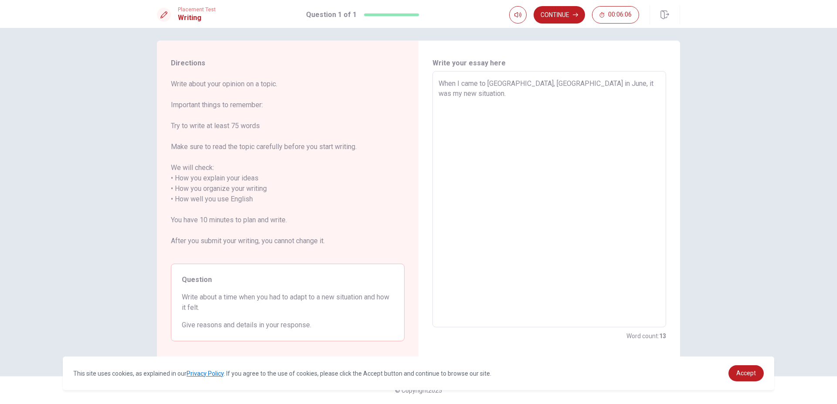
type textarea "x"
type textarea "When I came to Toronto, Canada in June, it was my new situation."
type textarea "x"
type textarea "When I came to Toronto, Canada in June, it was my new situation. I"
type textarea "x"
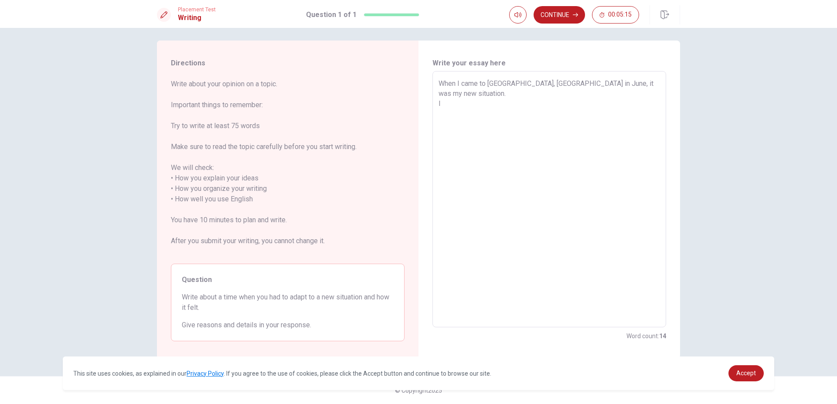
type textarea "When I came to Toronto, Canada in June, it was my new situation. It"
type textarea "x"
type textarea "When I came to Toronto, Canada in June, it was my new situation. It"
type textarea "x"
type textarea "When I came to Toronto, Canada in June, it was my new situation. It w"
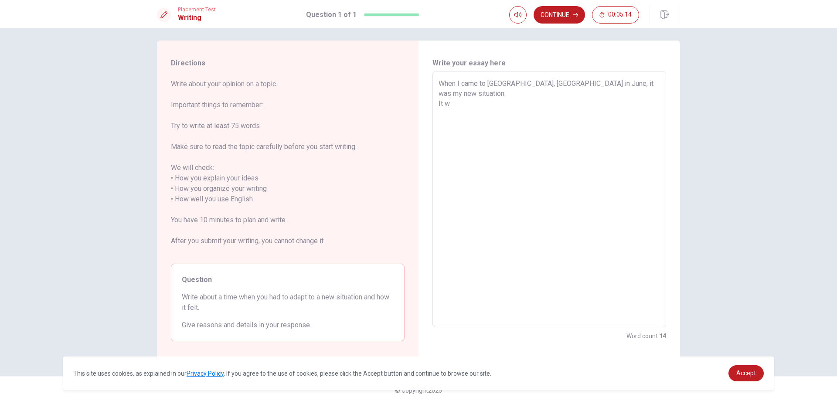
type textarea "x"
type textarea "When I came to Toronto, Canada in June, it was my new situation. It wa"
type textarea "x"
type textarea "When I came to Toronto, Canada in June, it was my new situation. It was"
type textarea "x"
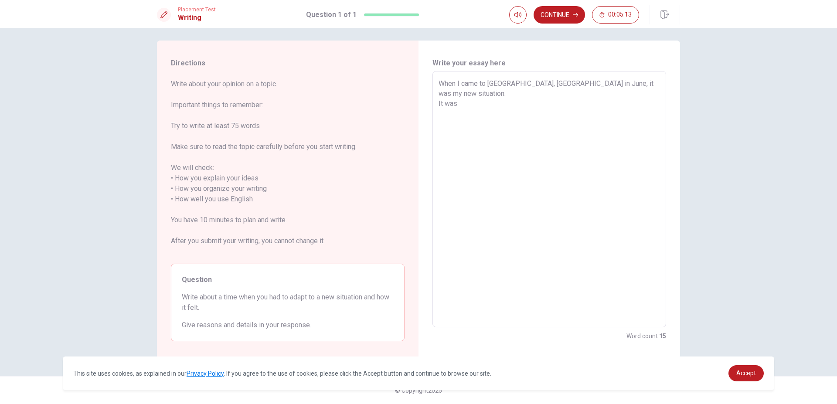
type textarea "When I came to Toronto, Canada in June, it was my new situation. It was"
type textarea "x"
type textarea "When I came to Toronto, Canada in June, it was my new situation. It was m"
type textarea "x"
type textarea "When I came to Toronto, Canada in June, it was my new situation. It was my"
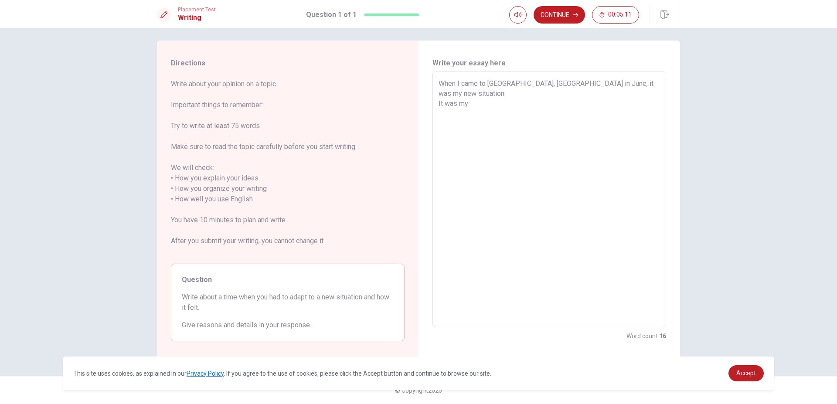
type textarea "x"
type textarea "When I came to Toronto, Canada in June, it was my new situation. It was my"
type textarea "x"
type textarea "When I came to Toronto, Canada in June, it was my new situation. It was my f"
type textarea "x"
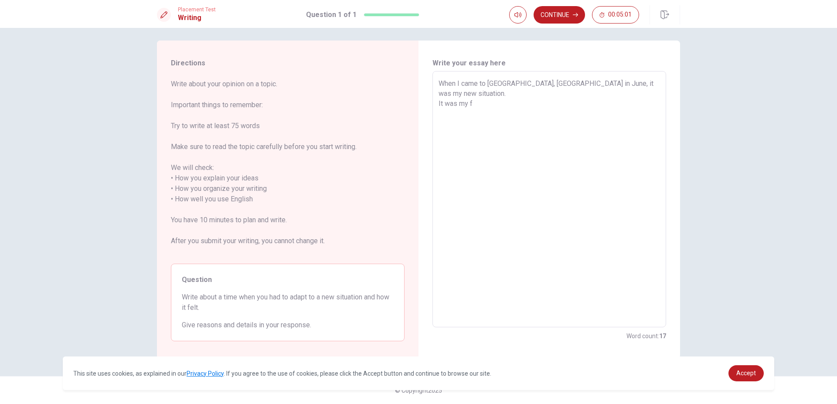
type textarea "When I came to Toronto, Canada in June, it was my new situation. It was my fi"
type textarea "x"
type textarea "When I came to Toronto, Canada in June, it was my new situation. It was my fir"
type textarea "x"
type textarea "When I came to Toronto, Canada in June, it was my new situation. It was my firs"
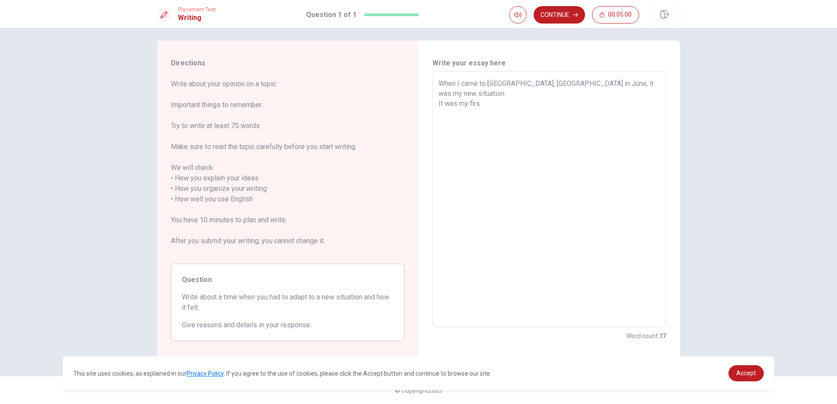
type textarea "x"
type textarea "When I came to Toronto, Canada in June, it was my new situation. It was my first"
type textarea "x"
type textarea "When I came to Toronto, Canada in June, it was my new situation. It was my first"
click at [533, 108] on textarea "When I came to Toronto, Canada in June, it was my new situation. It was my firs…" at bounding box center [548, 199] width 221 height 242
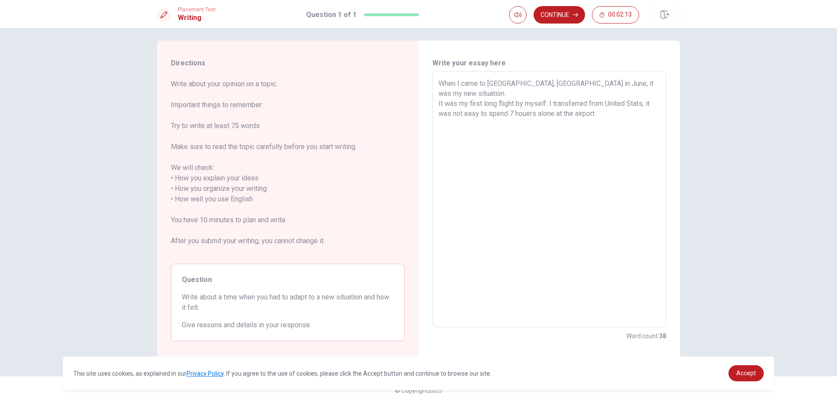
click at [610, 104] on textarea "When I came to Toronto, Canada in June, it was my new situation. It was my firs…" at bounding box center [548, 199] width 221 height 242
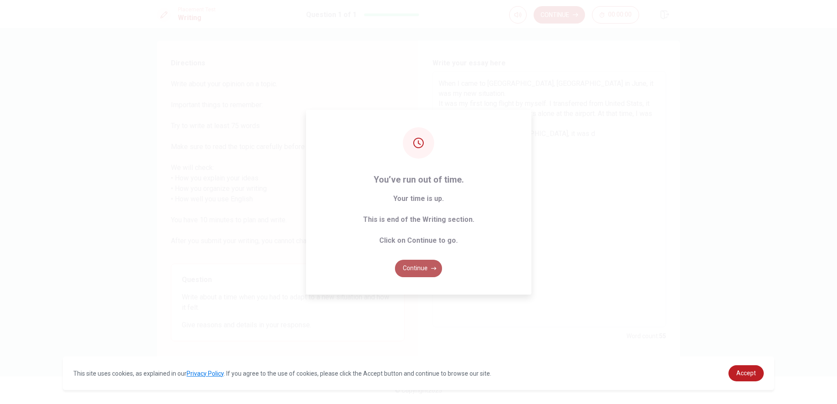
click at [409, 269] on button "Continue" at bounding box center [418, 268] width 47 height 17
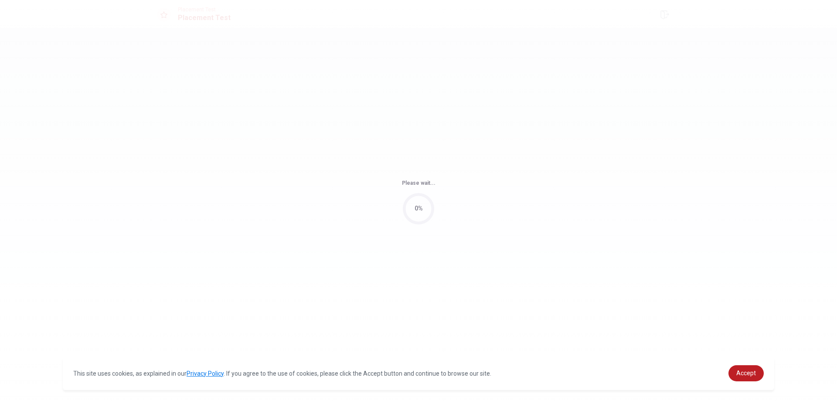
scroll to position [0, 0]
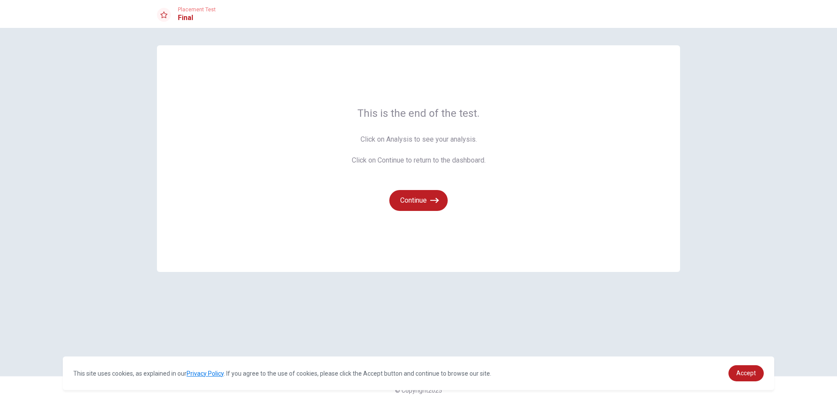
drag, startPoint x: 430, startPoint y: 217, endPoint x: 431, endPoint y: 211, distance: 6.3
click at [431, 211] on div "This is the end of the test. Click on Analysis to see your analysis. Click on C…" at bounding box center [418, 158] width 523 height 227
click at [436, 204] on icon "button" at bounding box center [434, 200] width 9 height 9
